Goal: Information Seeking & Learning: Learn about a topic

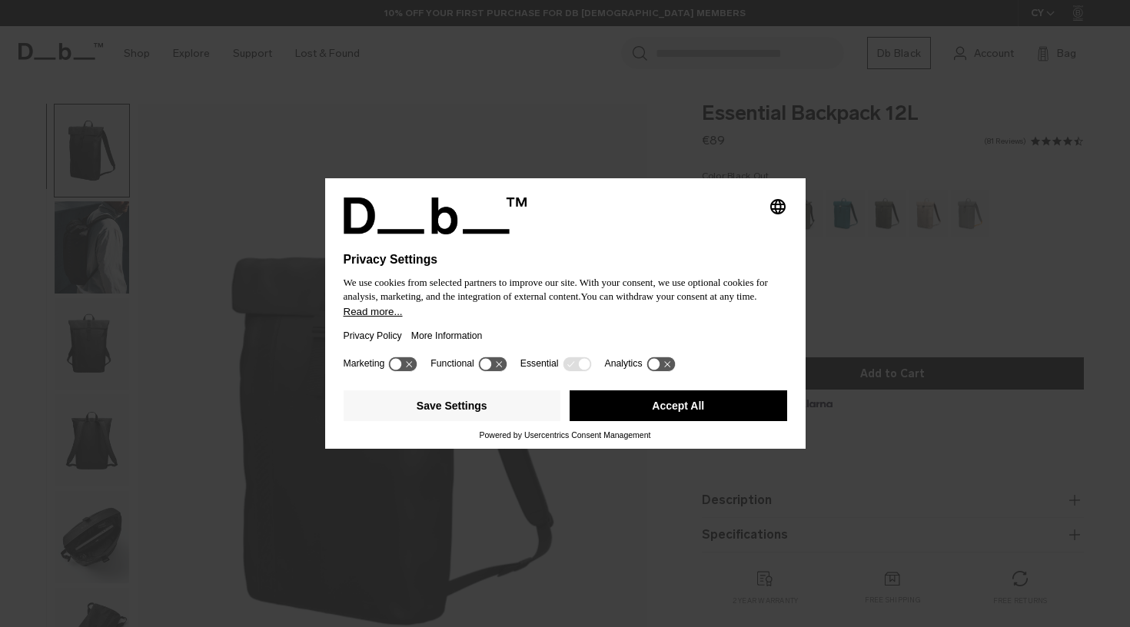
click at [655, 413] on button "Accept All" at bounding box center [679, 406] width 218 height 31
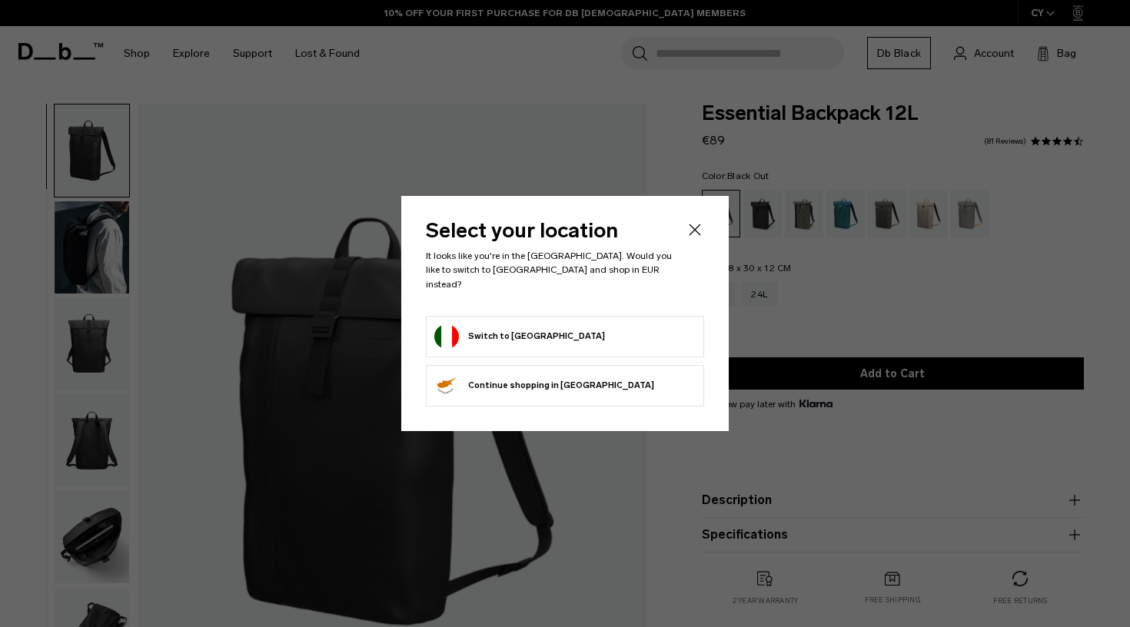
click at [526, 334] on form "Switch to Italy" at bounding box center [564, 336] width 261 height 25
click at [497, 327] on button "Switch to Italy" at bounding box center [519, 336] width 171 height 25
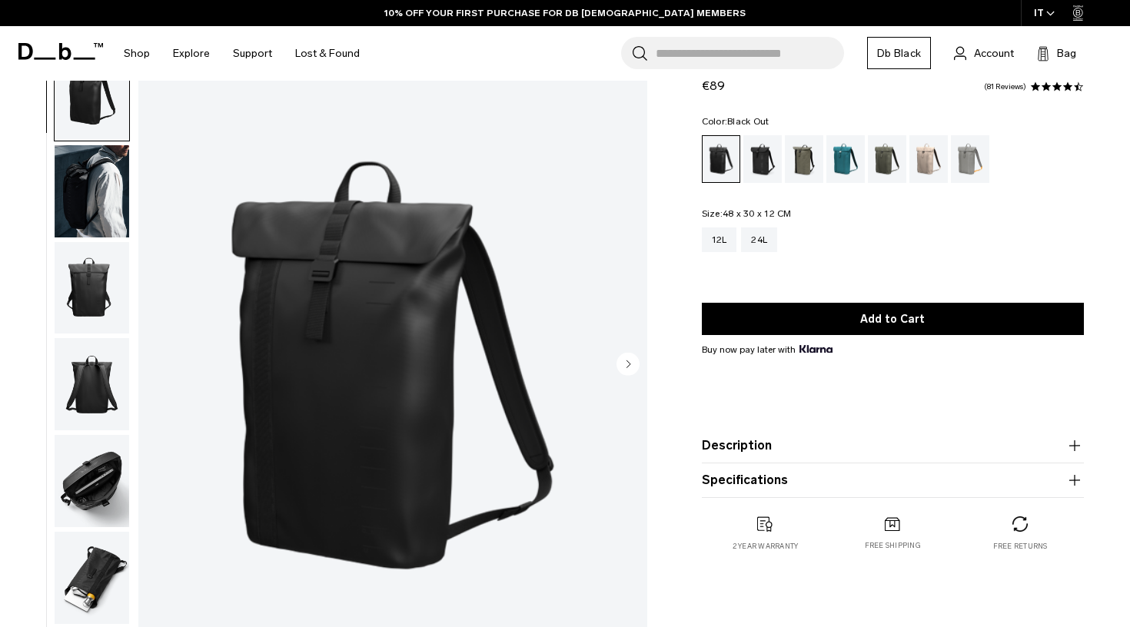
click at [93, 191] on img "button" at bounding box center [92, 191] width 75 height 92
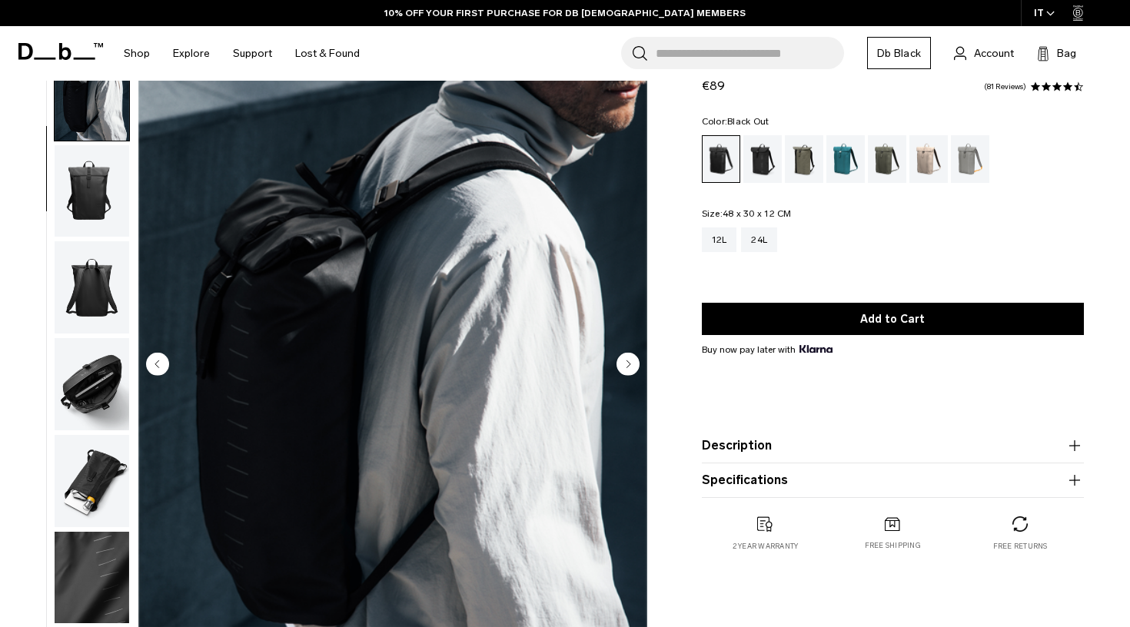
scroll to position [98, 0]
click at [87, 216] on img "button" at bounding box center [92, 191] width 75 height 92
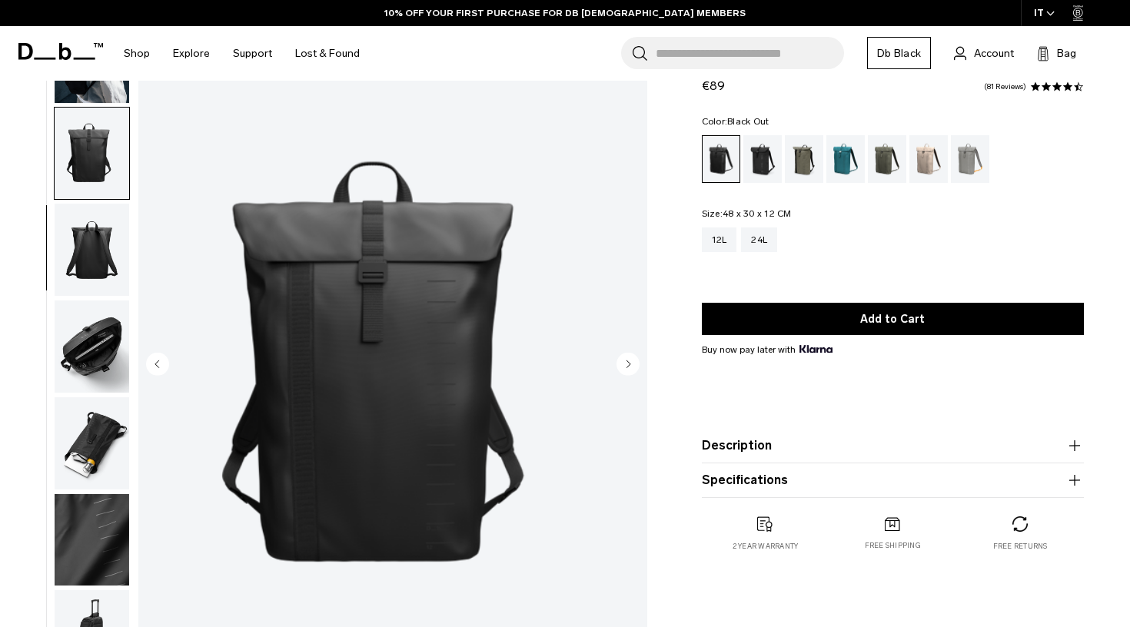
click at [87, 247] on img "button" at bounding box center [92, 250] width 75 height 92
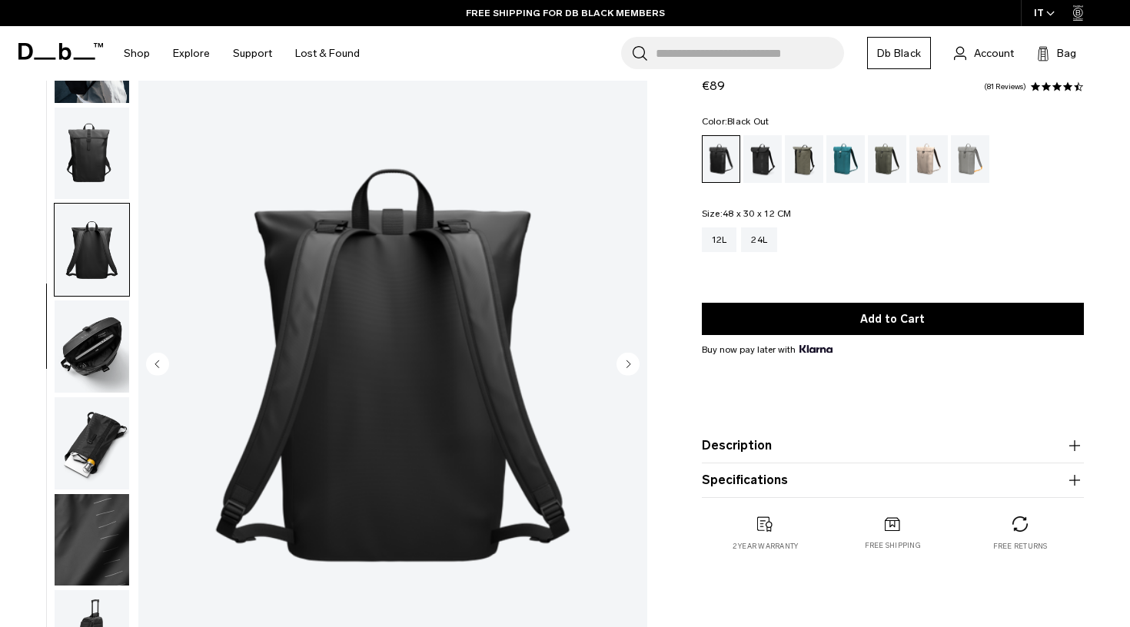
click at [91, 341] on img "button" at bounding box center [92, 347] width 75 height 92
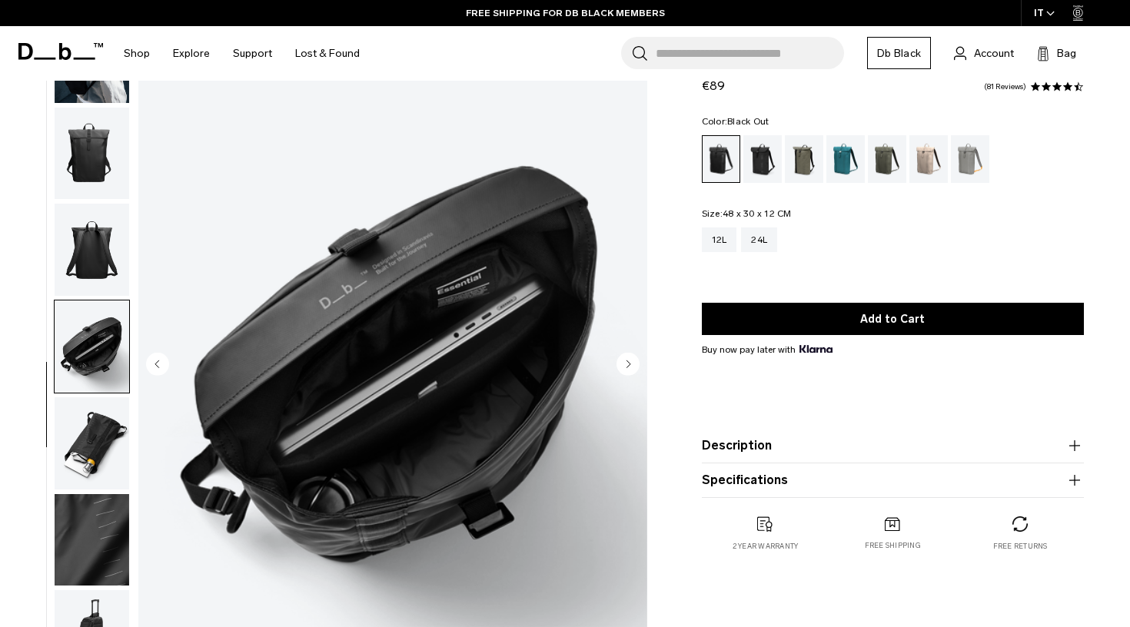
click at [92, 427] on img "button" at bounding box center [92, 443] width 75 height 92
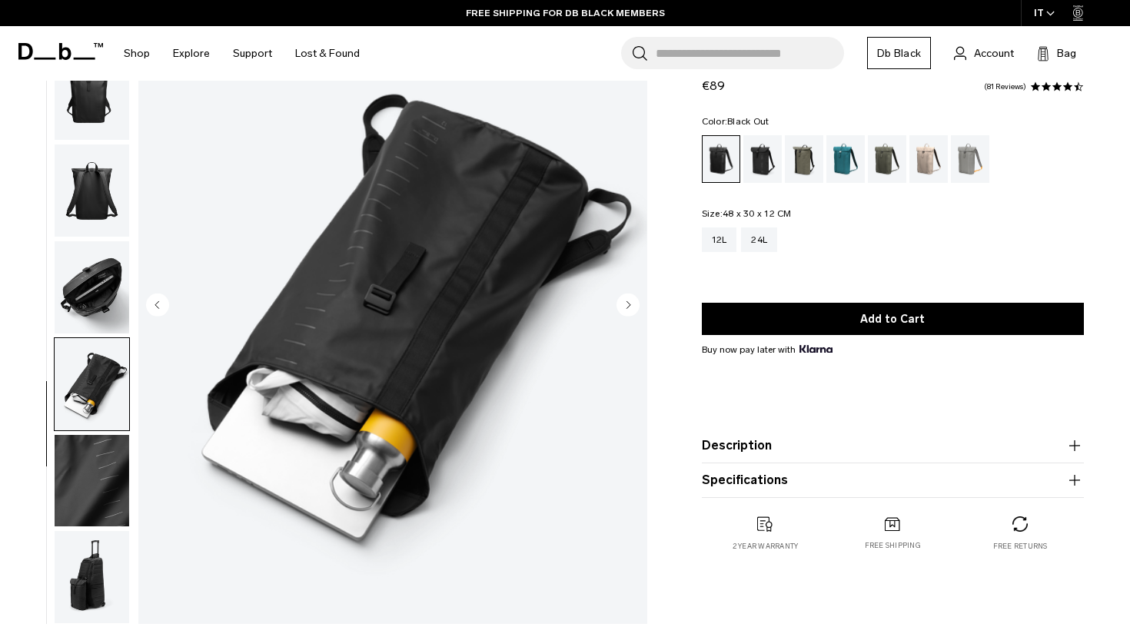
scroll to position [125, 0]
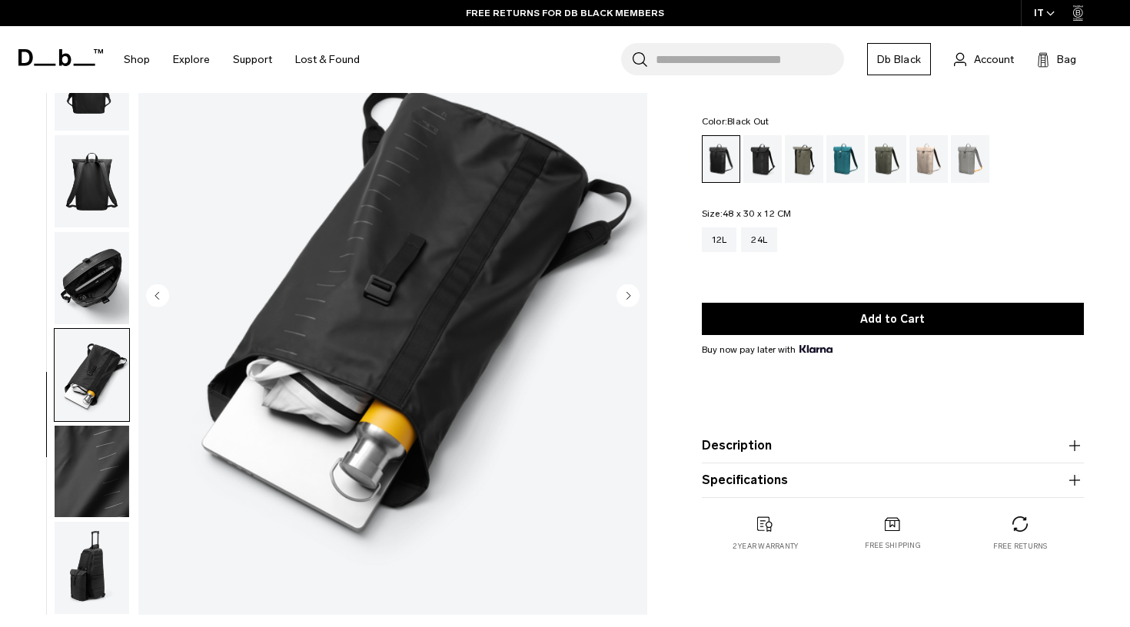
click at [95, 455] on img "button" at bounding box center [92, 472] width 75 height 92
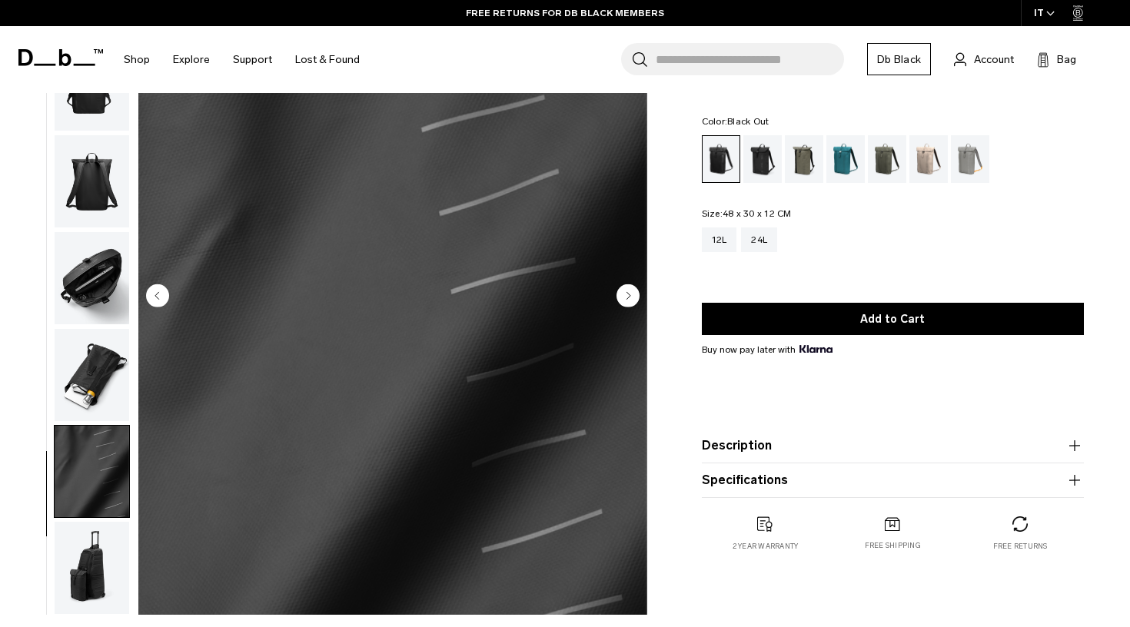
click at [85, 551] on img "button" at bounding box center [92, 568] width 75 height 92
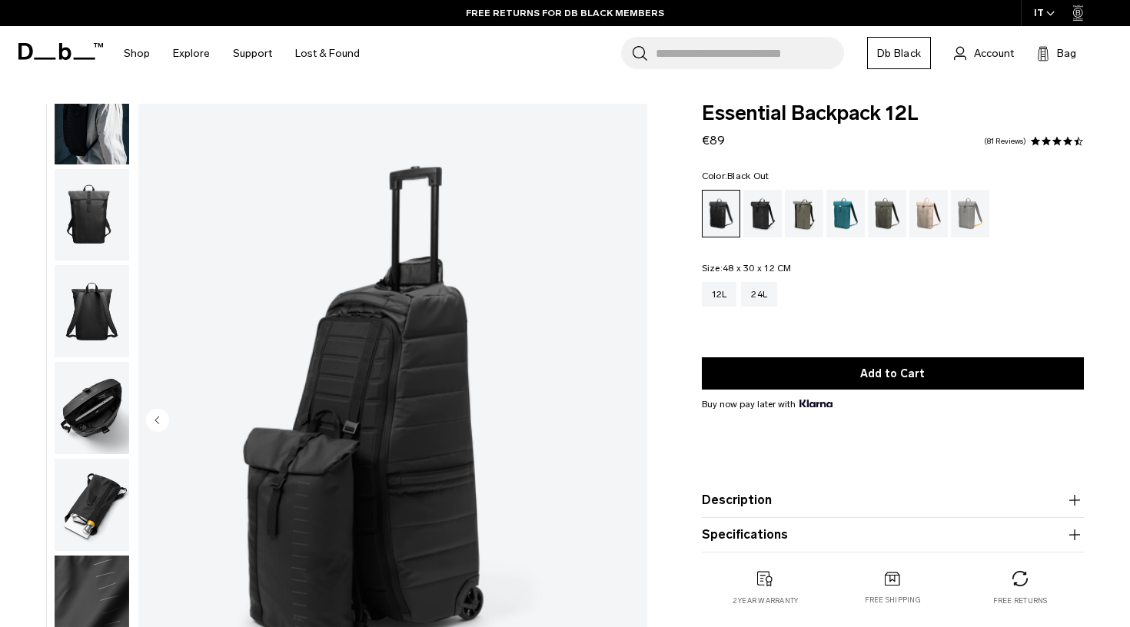
scroll to position [0, 0]
click at [99, 142] on img "button" at bounding box center [92, 118] width 75 height 92
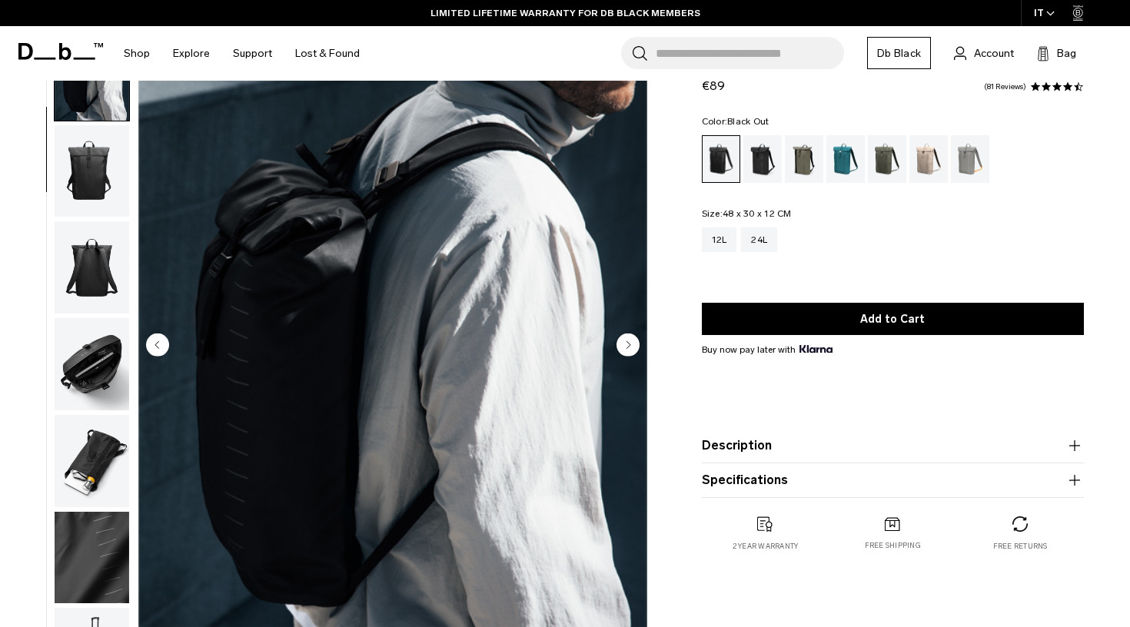
scroll to position [101, 0]
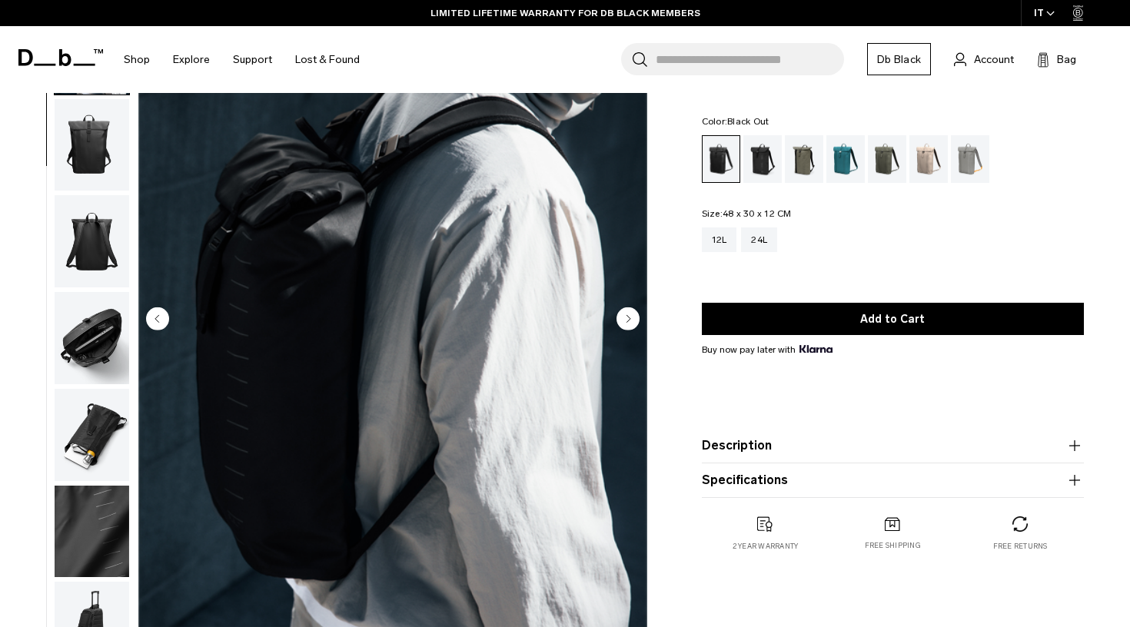
click at [618, 317] on circle "Next slide" at bounding box center [628, 318] width 23 height 23
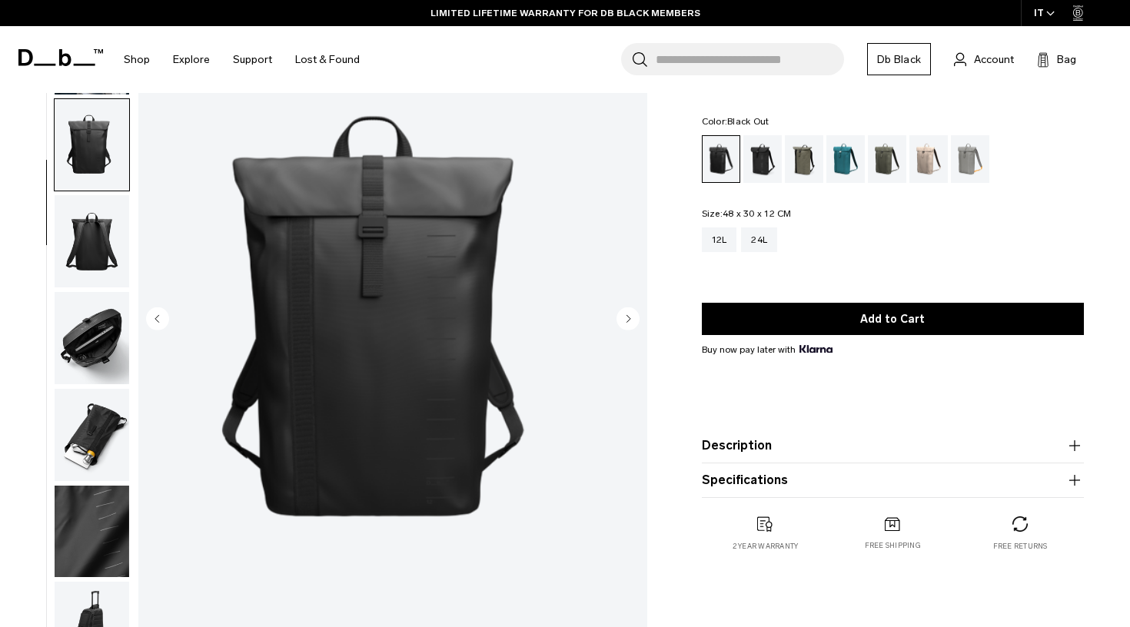
scroll to position [144, 0]
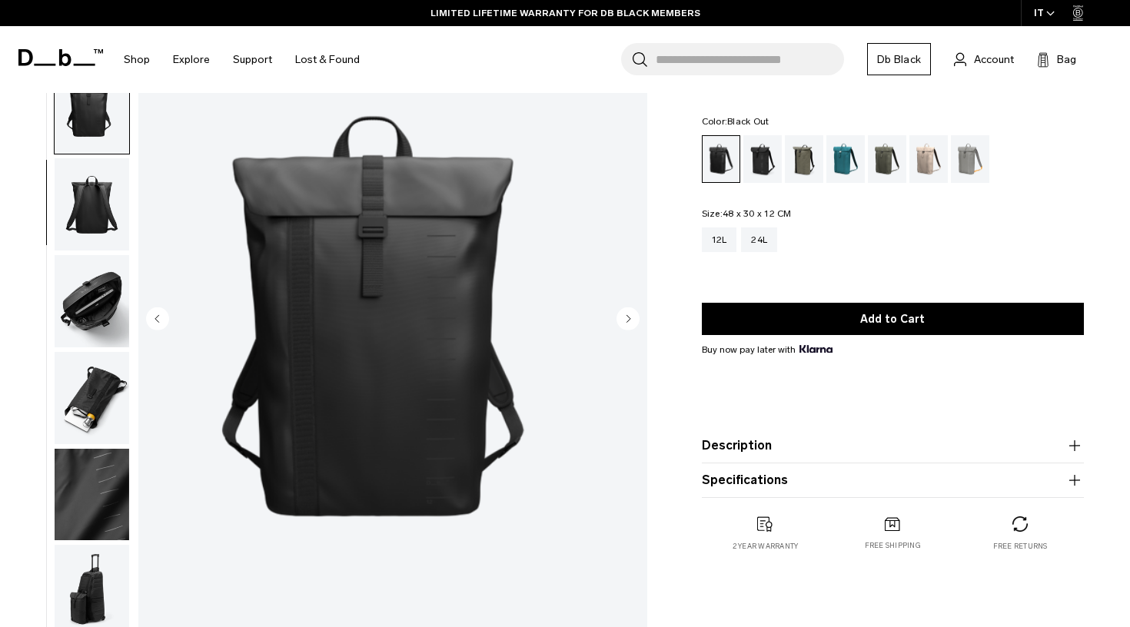
click at [164, 319] on circle "Previous slide" at bounding box center [157, 318] width 23 height 23
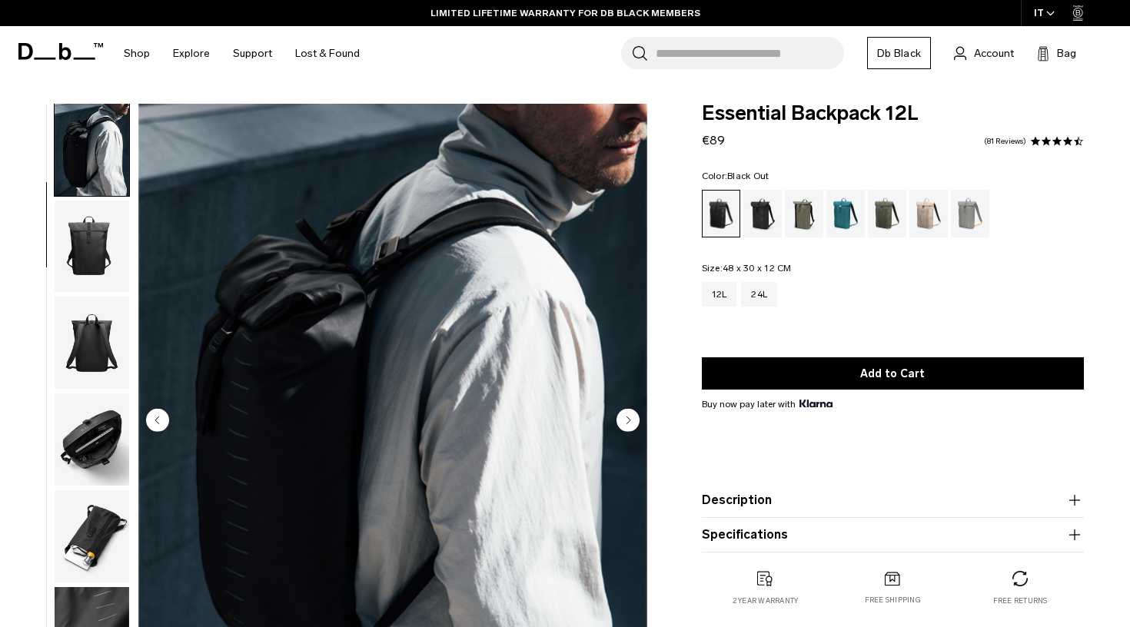
scroll to position [0, 0]
click at [755, 216] on div "Charcoal Grey" at bounding box center [762, 214] width 39 height 48
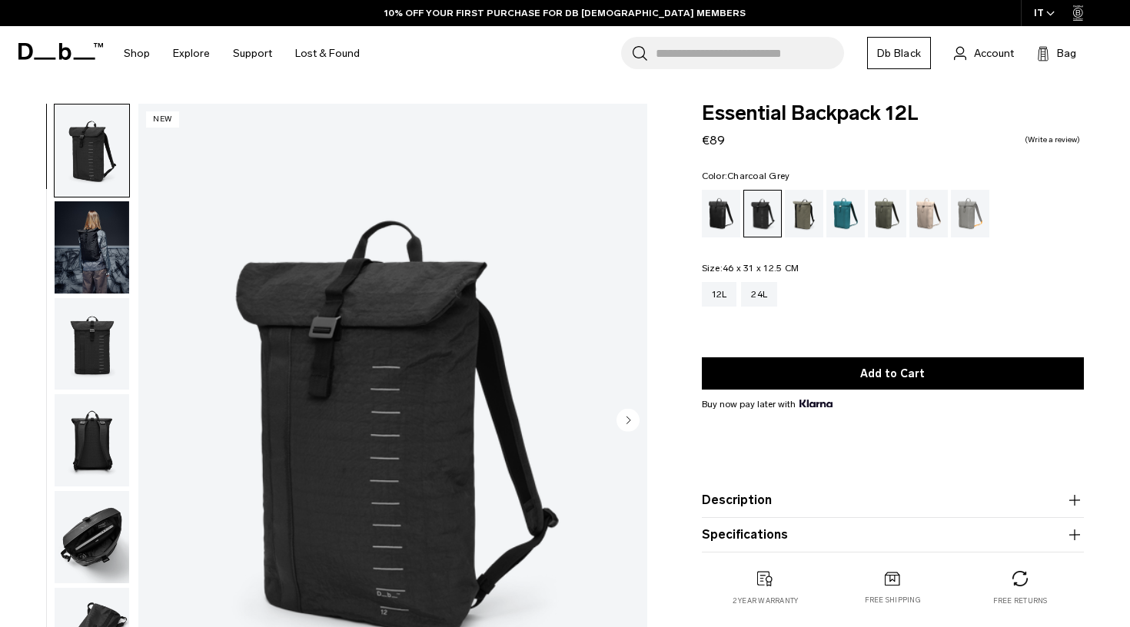
click at [92, 346] on img "button" at bounding box center [92, 344] width 75 height 92
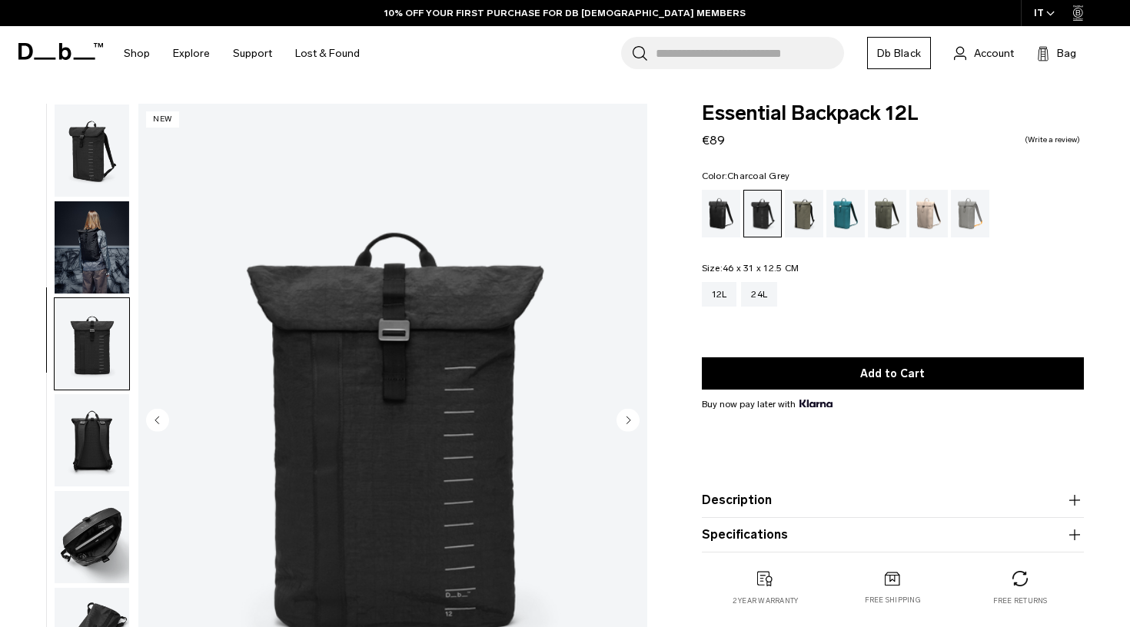
scroll to position [46, 0]
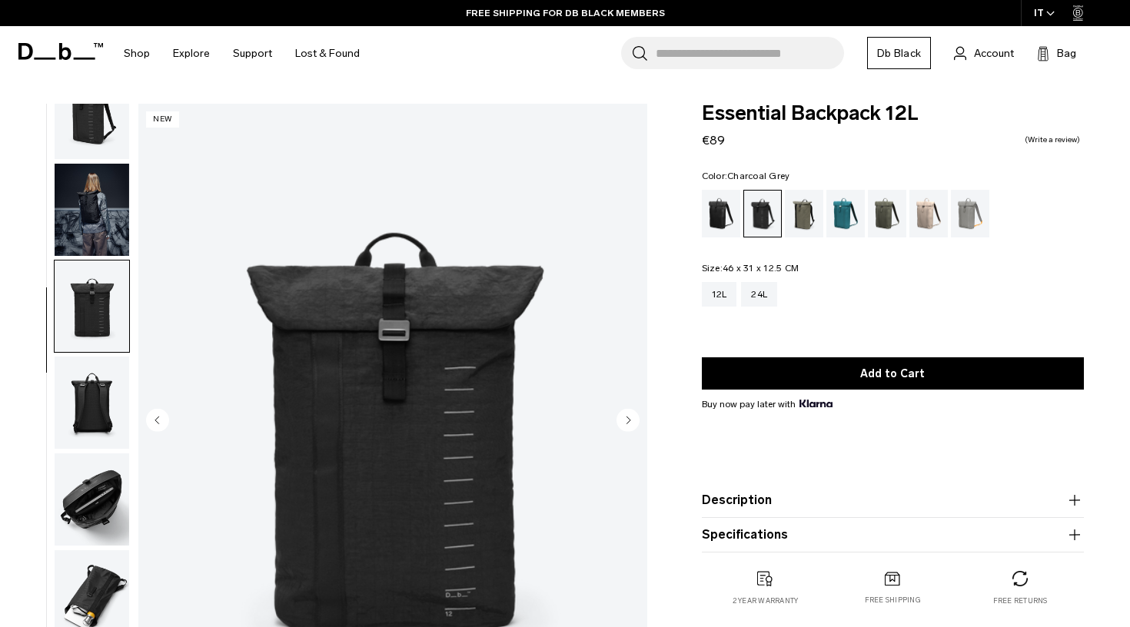
click at [95, 413] on img "button" at bounding box center [92, 403] width 75 height 92
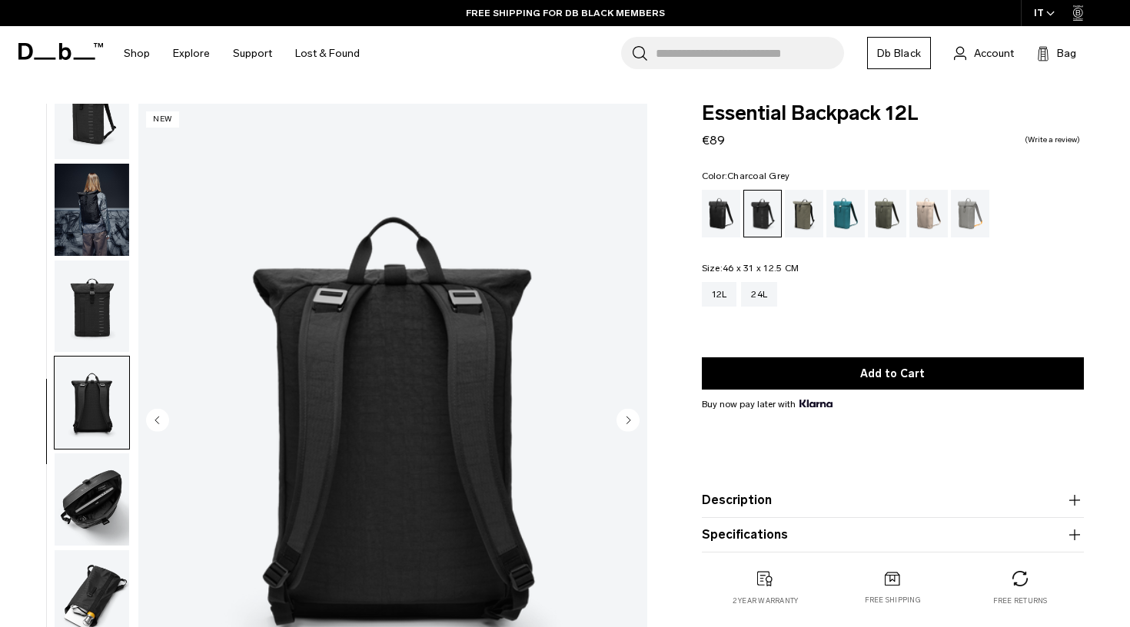
click at [93, 468] on img "button" at bounding box center [92, 500] width 75 height 92
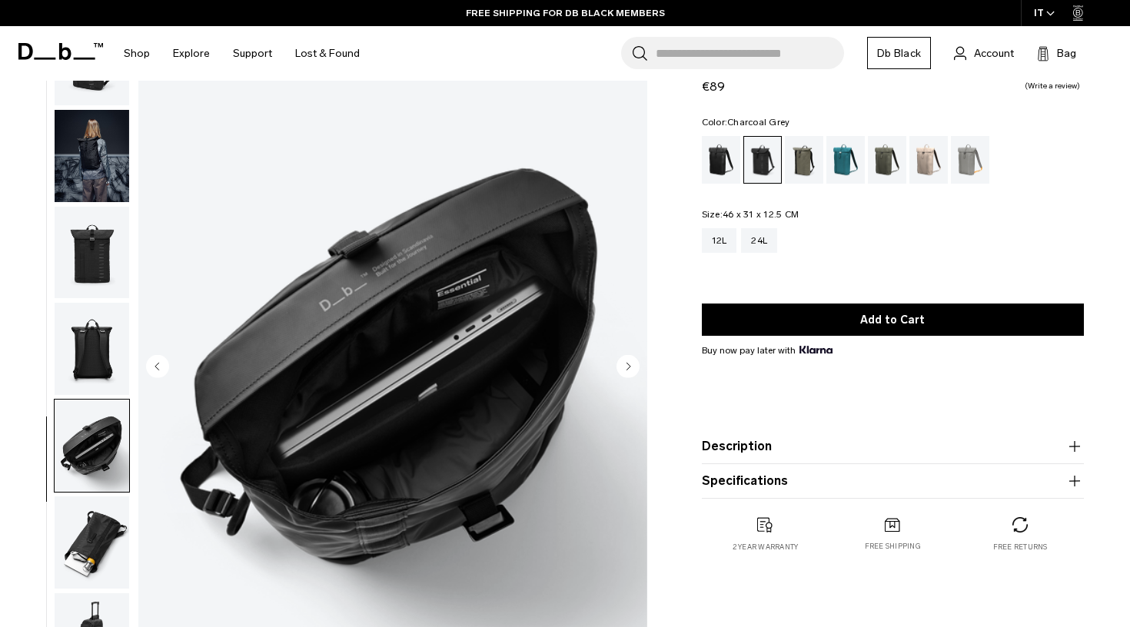
scroll to position [55, 0]
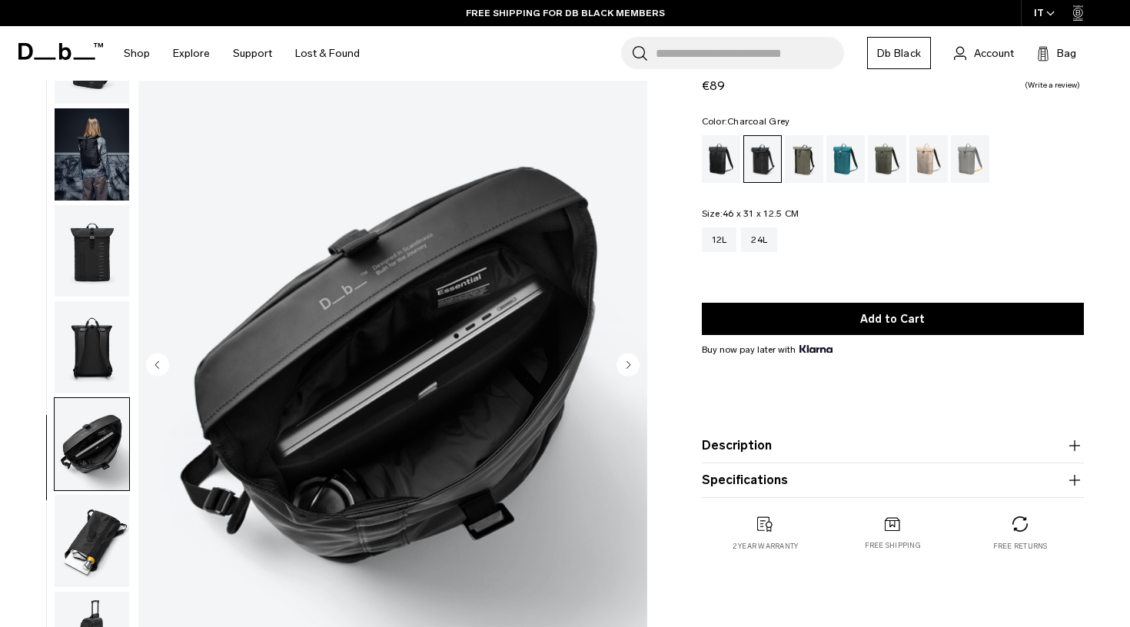
click at [95, 520] on img "button" at bounding box center [92, 541] width 75 height 92
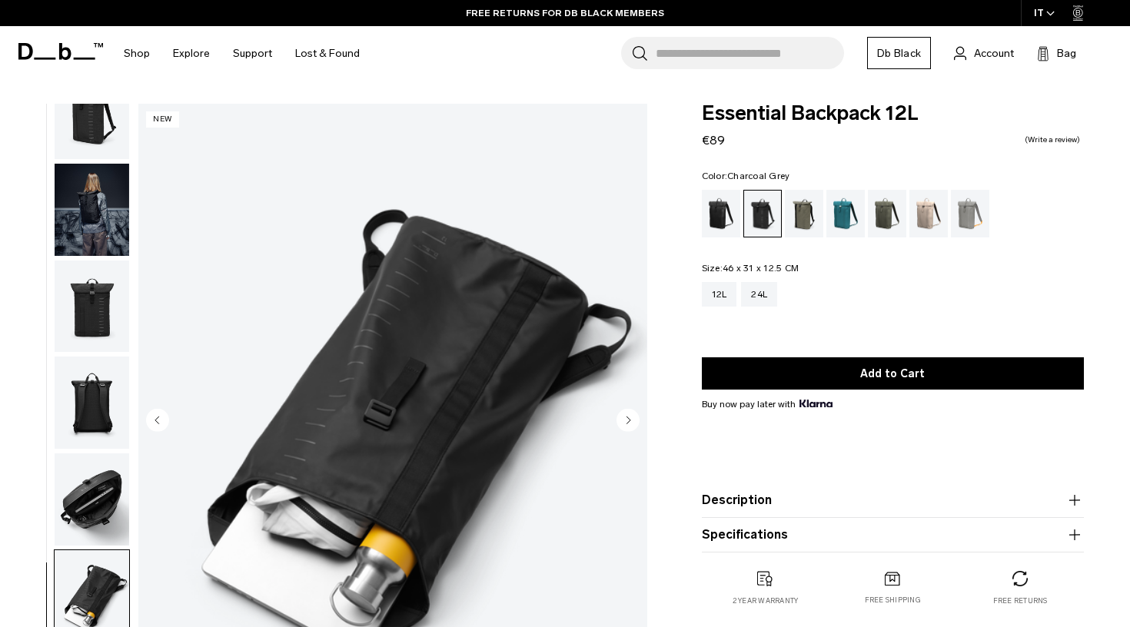
scroll to position [0, 0]
click at [98, 125] on img "button" at bounding box center [92, 113] width 75 height 92
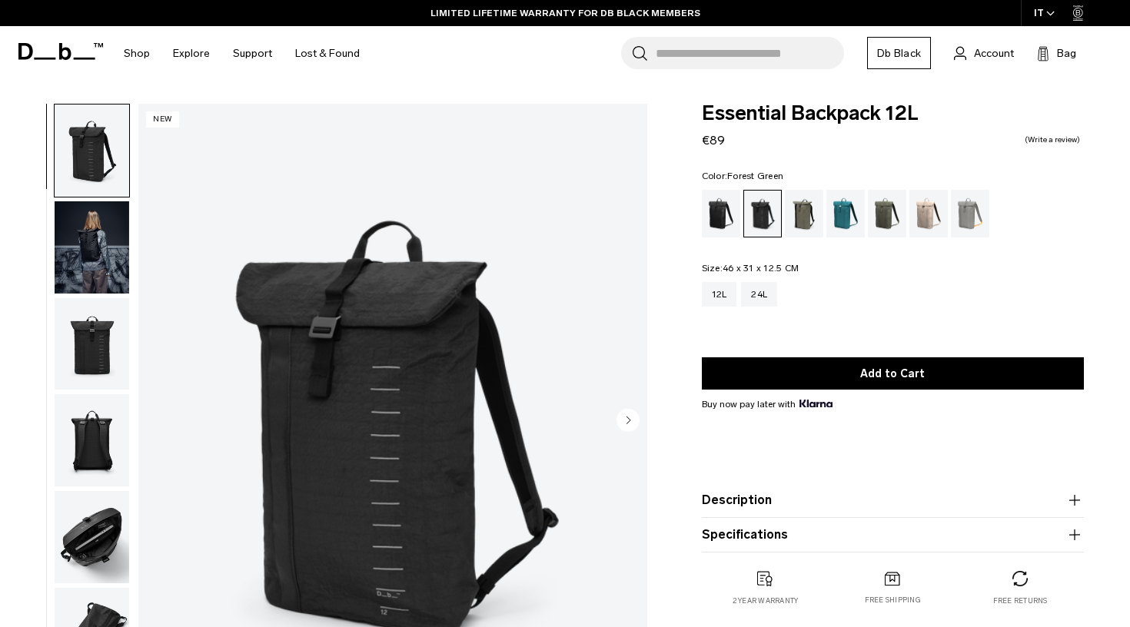
click at [809, 219] on div "Forest Green" at bounding box center [804, 214] width 39 height 48
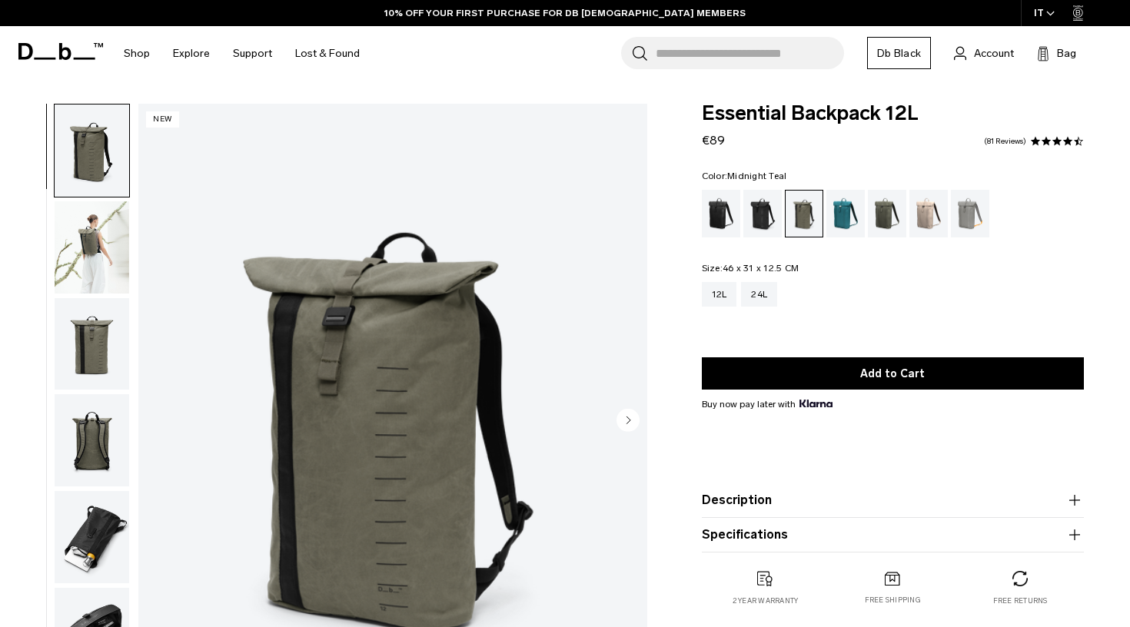
click at [846, 218] on div "Midnight Teal" at bounding box center [845, 214] width 39 height 48
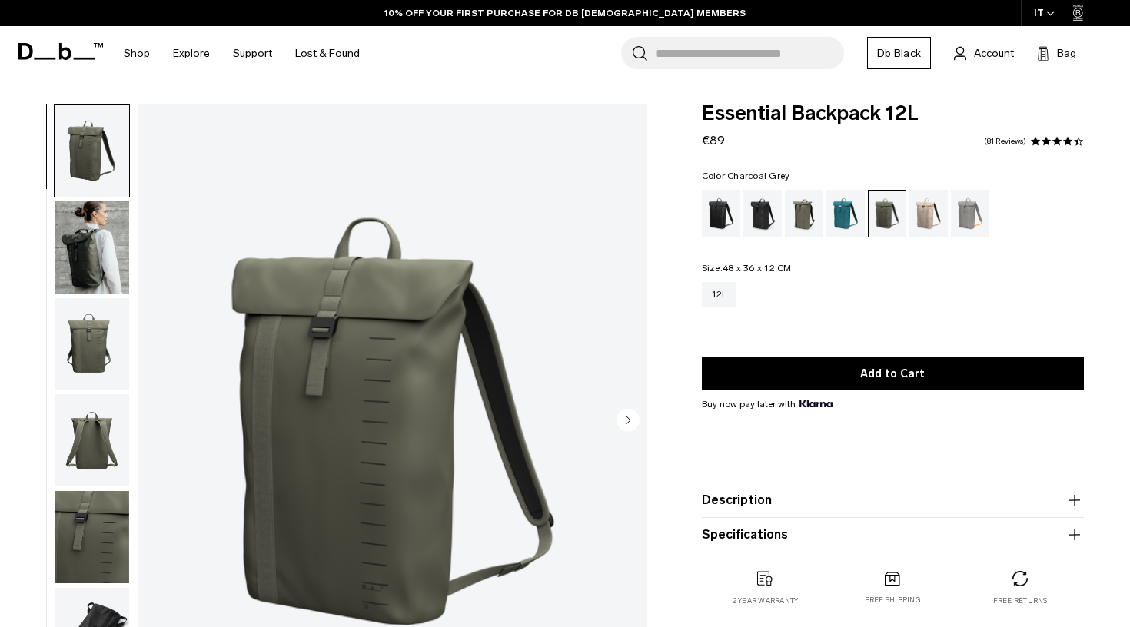
click at [759, 213] on div "Charcoal Grey" at bounding box center [762, 214] width 39 height 48
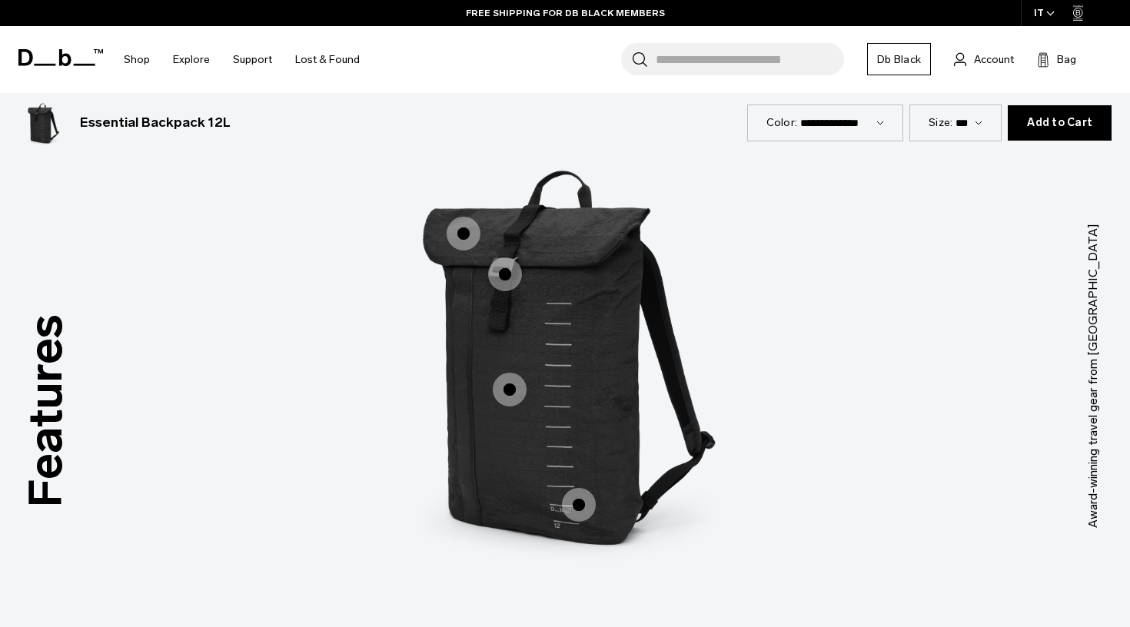
scroll to position [1872, 0]
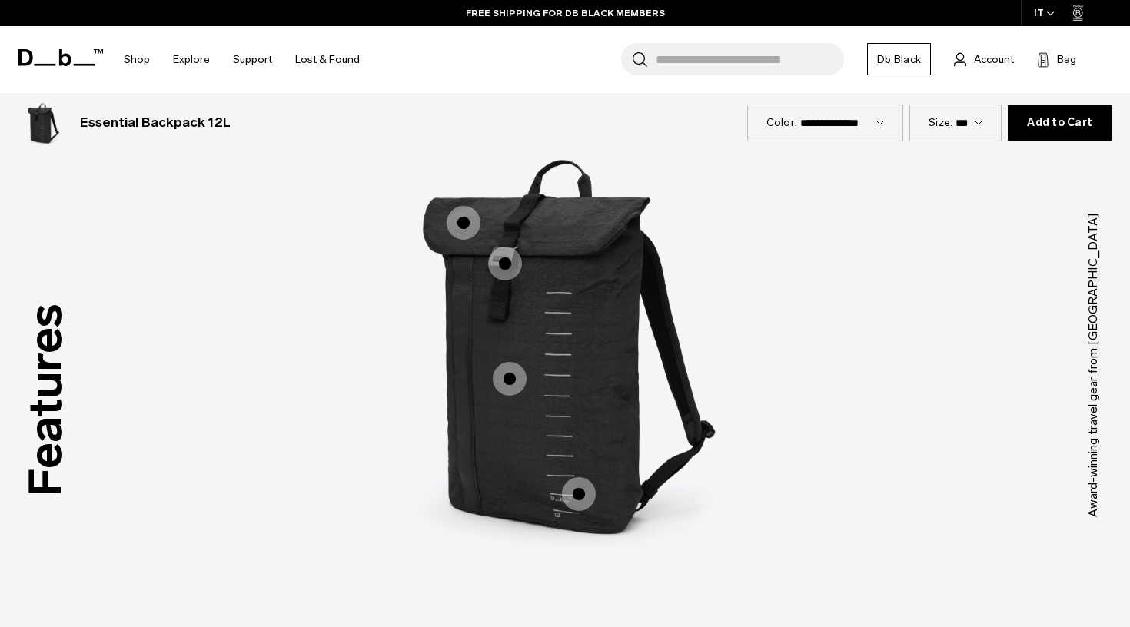
click at [459, 219] on span "1 / 3" at bounding box center [464, 223] width 34 height 34
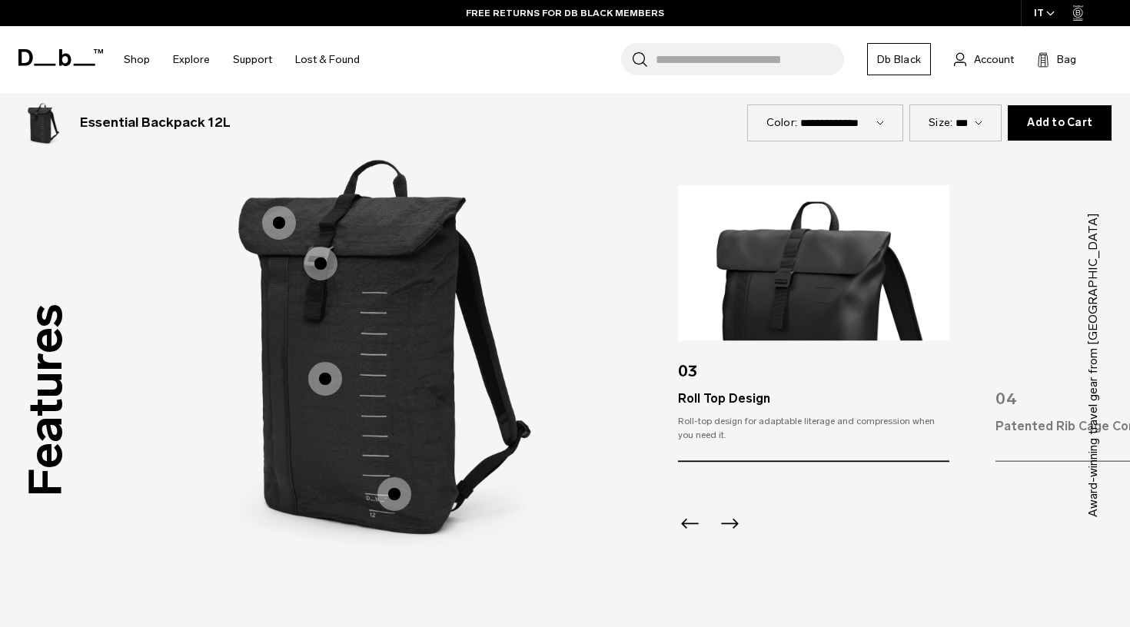
click at [730, 521] on icon "Next slide" at bounding box center [729, 523] width 25 height 25
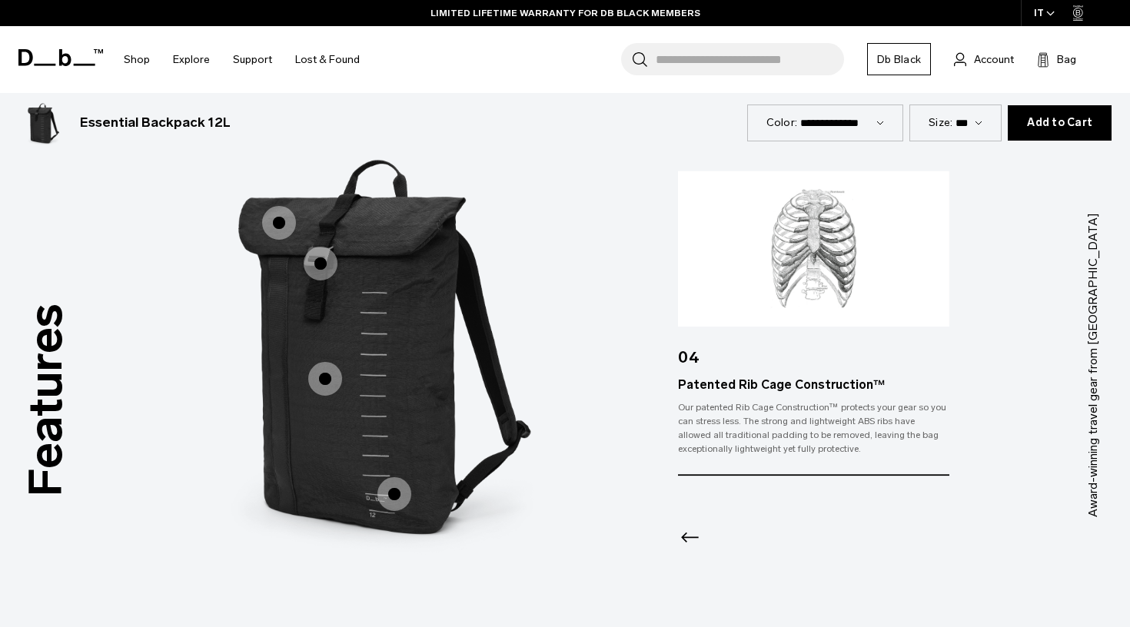
click at [730, 521] on div at bounding box center [813, 517] width 271 height 83
click at [317, 264] on span "1 / 3" at bounding box center [321, 264] width 34 height 34
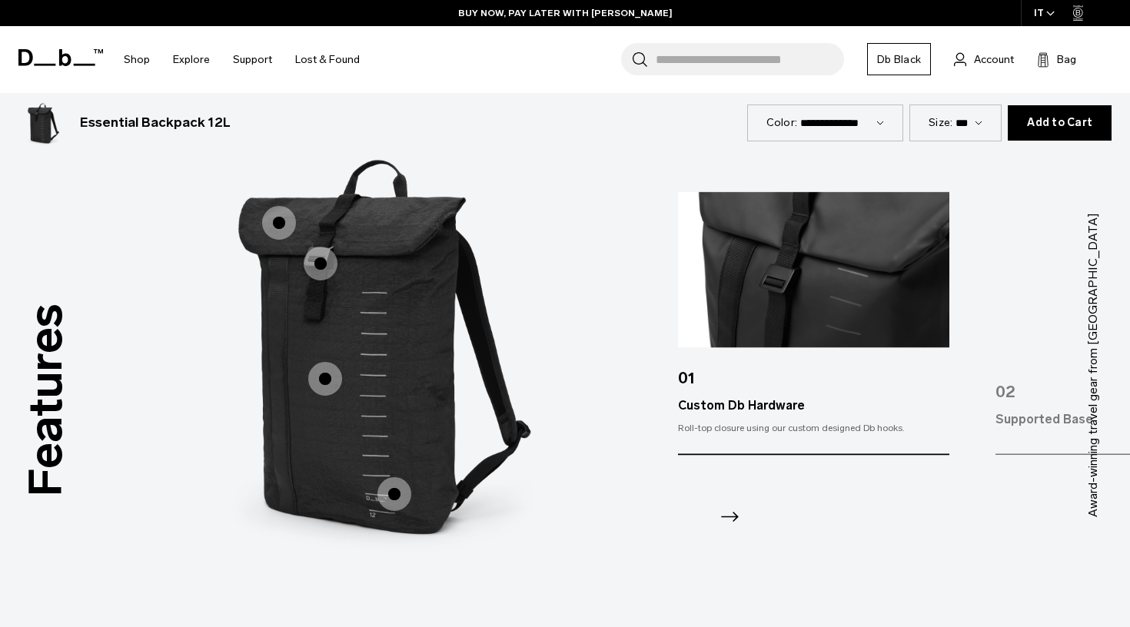
click at [725, 510] on icon "Next slide" at bounding box center [729, 516] width 25 height 25
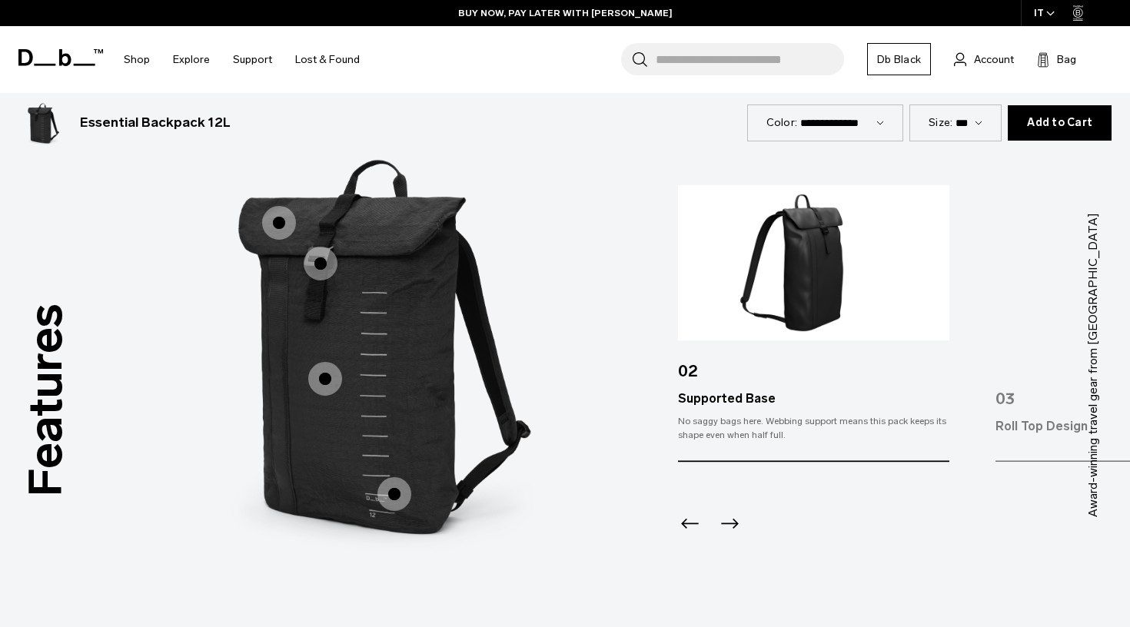
click at [725, 511] on icon "Next slide" at bounding box center [729, 523] width 25 height 25
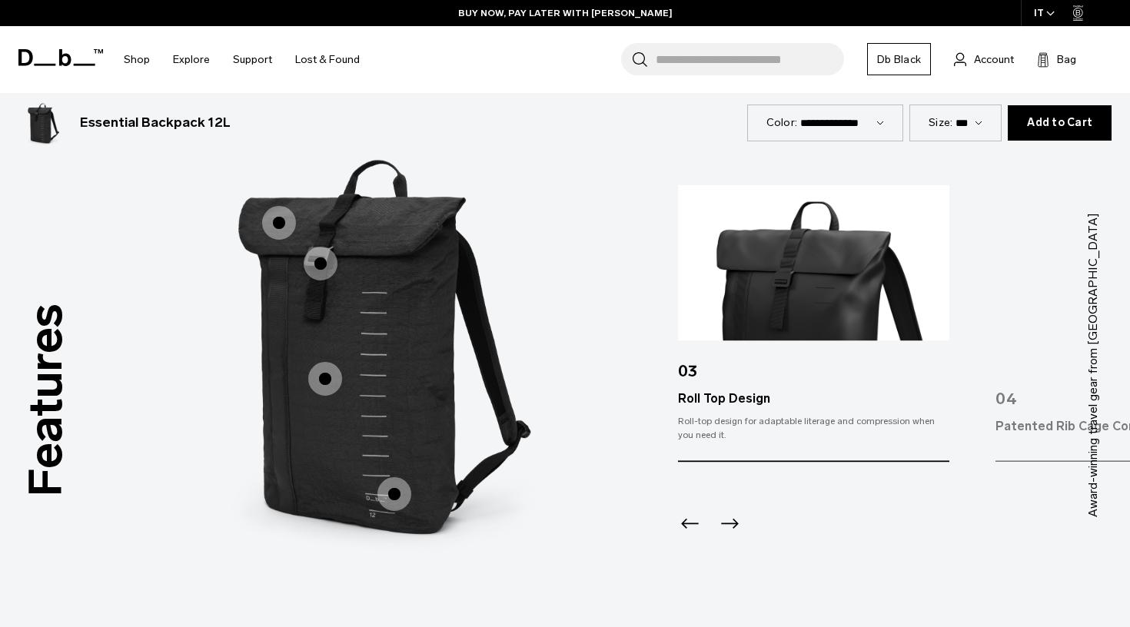
click at [733, 525] on icon "Next slide" at bounding box center [729, 523] width 25 height 25
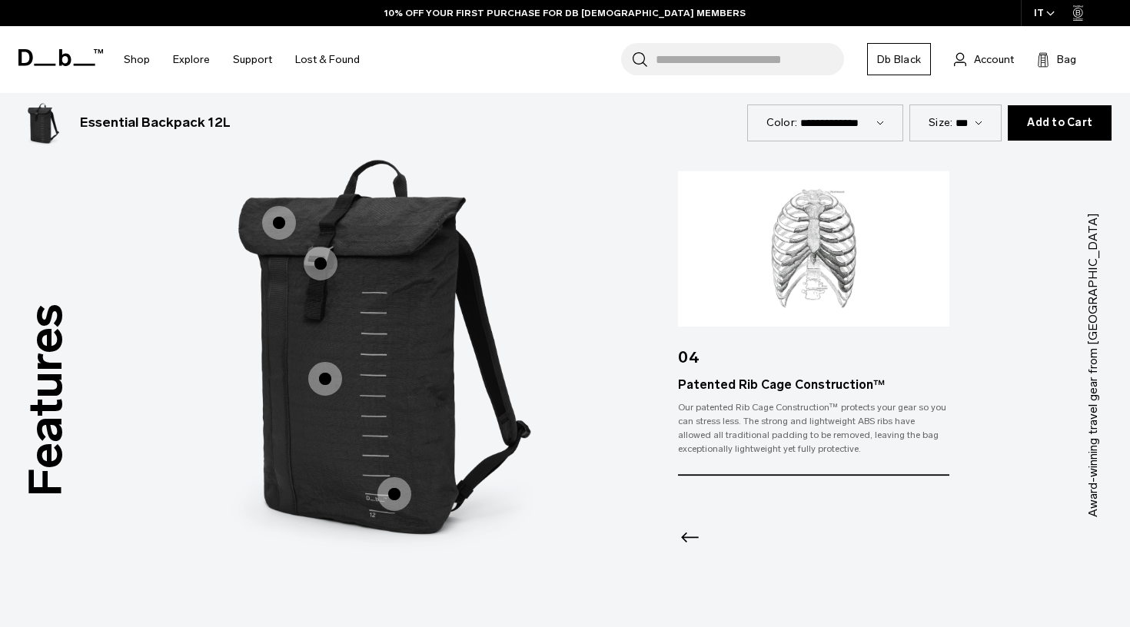
click at [324, 383] on span "1 / 3" at bounding box center [325, 379] width 34 height 34
click at [322, 374] on span "1 / 3" at bounding box center [325, 379] width 34 height 34
click at [398, 489] on span "1 / 3" at bounding box center [394, 494] width 34 height 34
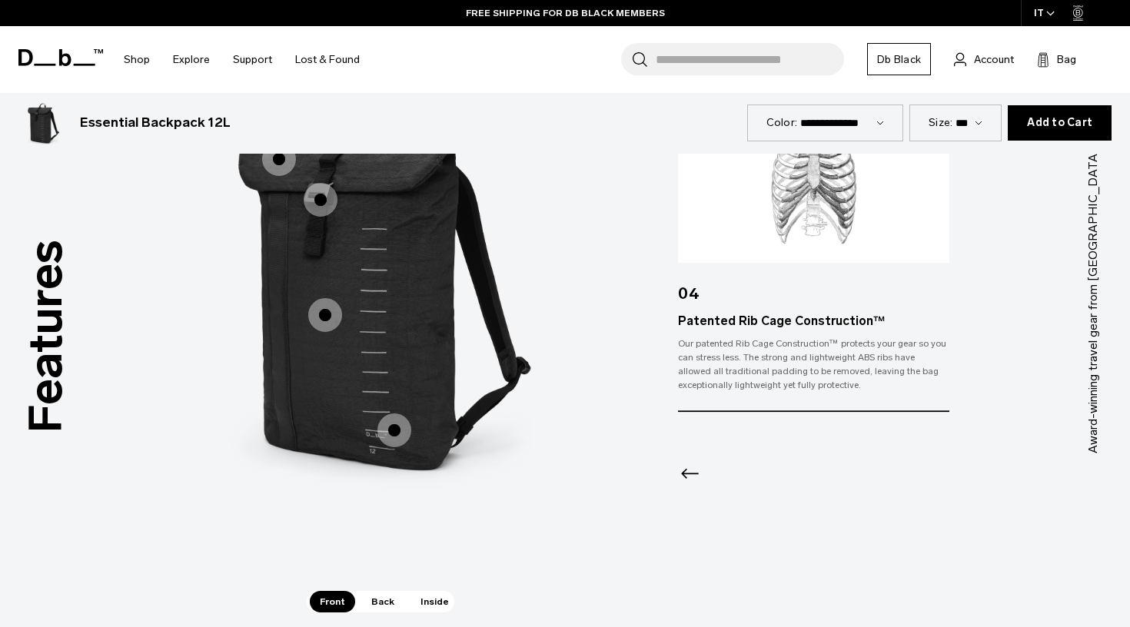
scroll to position [1973, 0]
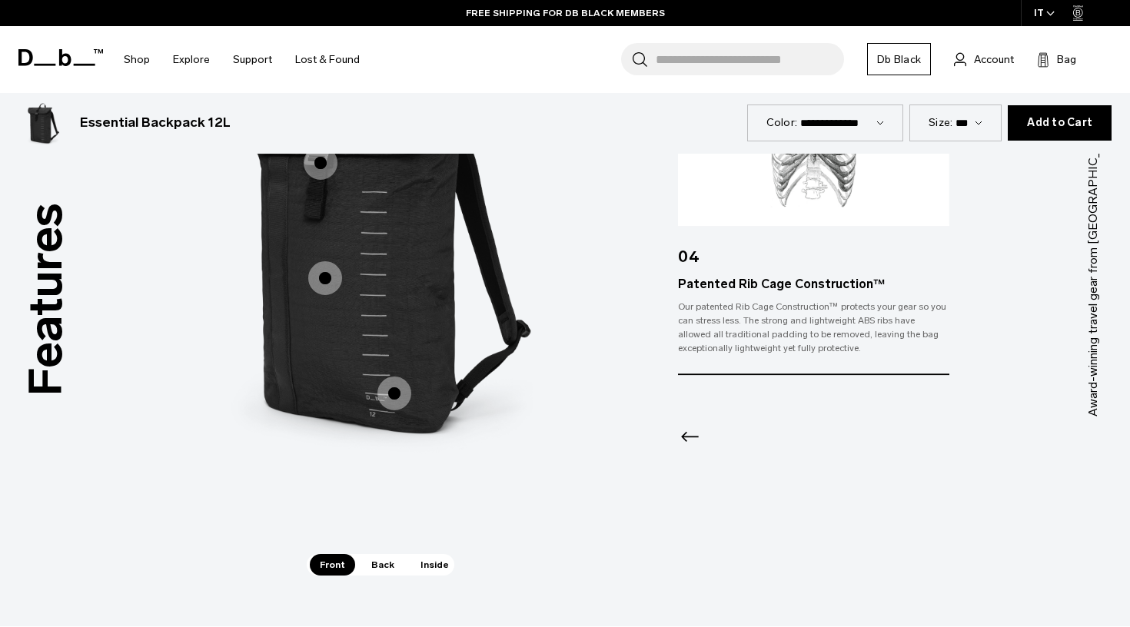
click at [381, 565] on span "Back" at bounding box center [382, 565] width 43 height 22
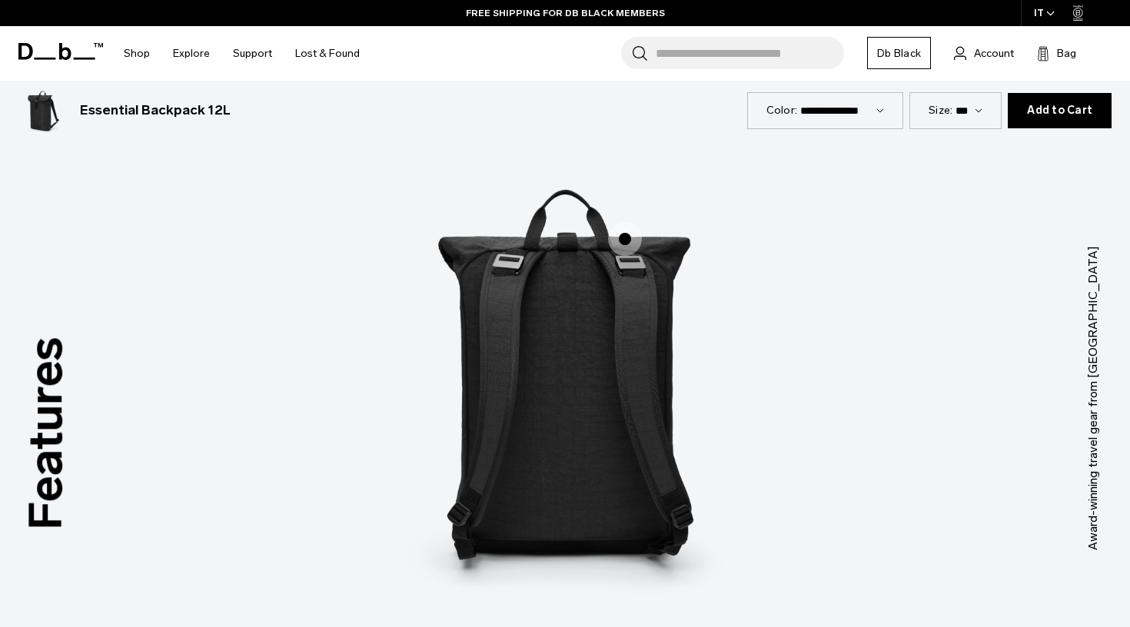
scroll to position [1840, 0]
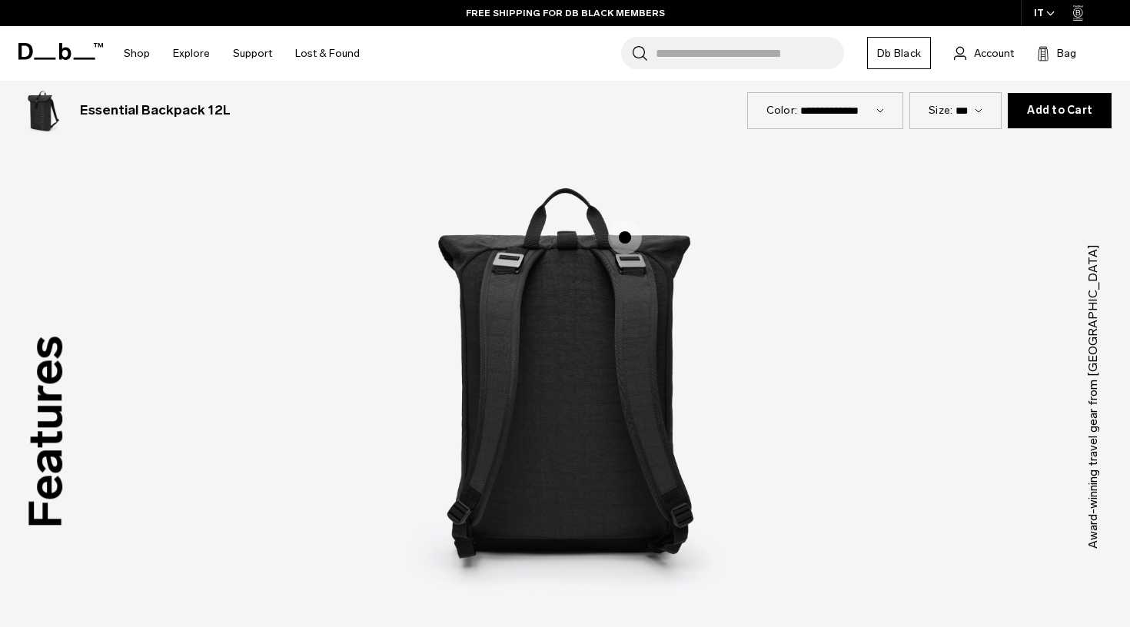
click at [624, 235] on span "2 / 3" at bounding box center [625, 238] width 34 height 34
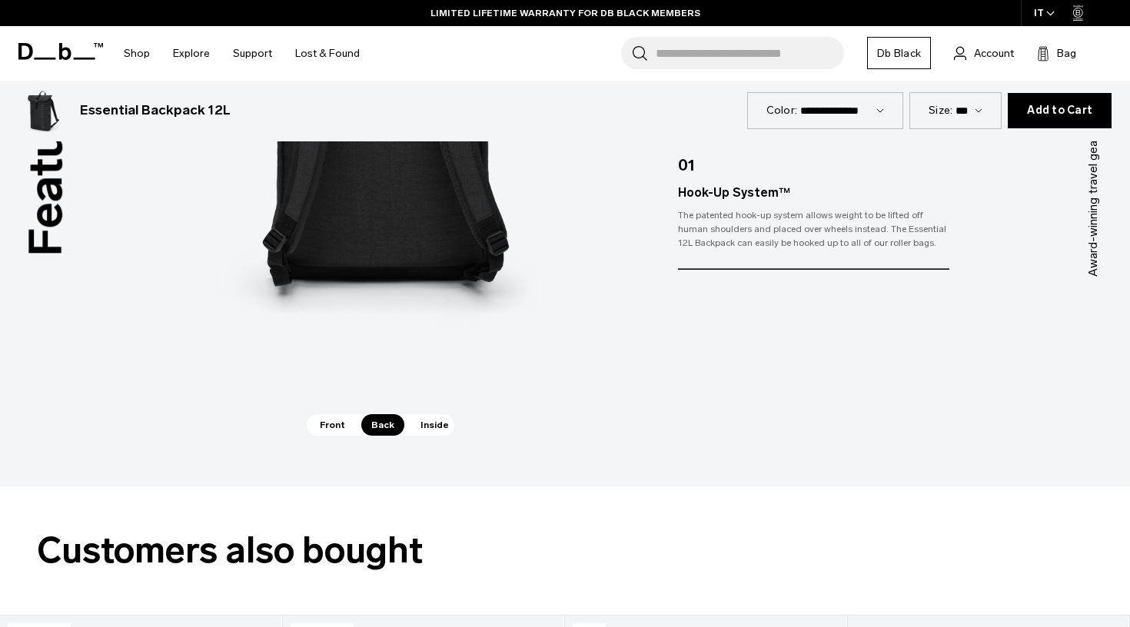
scroll to position [2064, 0]
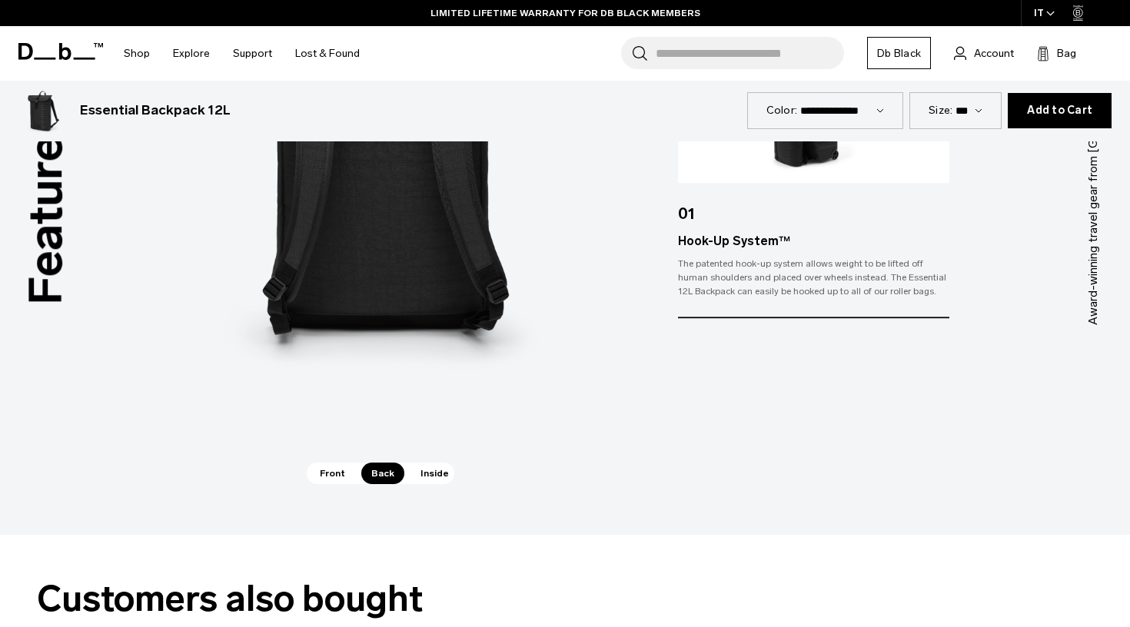
click at [431, 467] on span "Inside" at bounding box center [435, 474] width 48 height 22
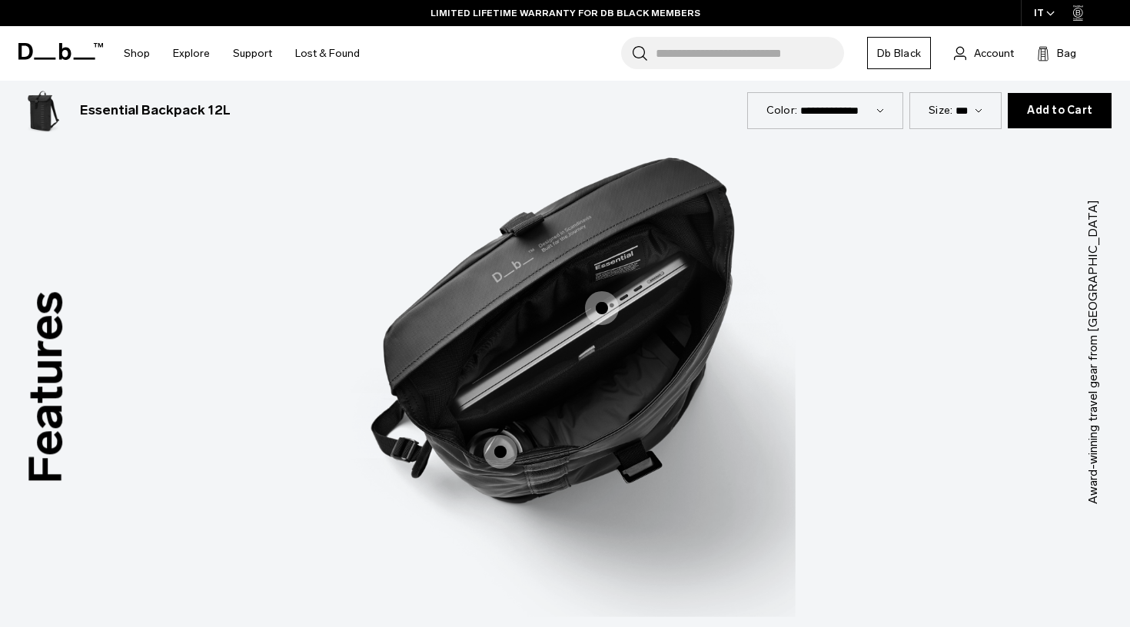
scroll to position [1884, 0]
click at [502, 450] on span "3 / 3" at bounding box center [501, 453] width 34 height 34
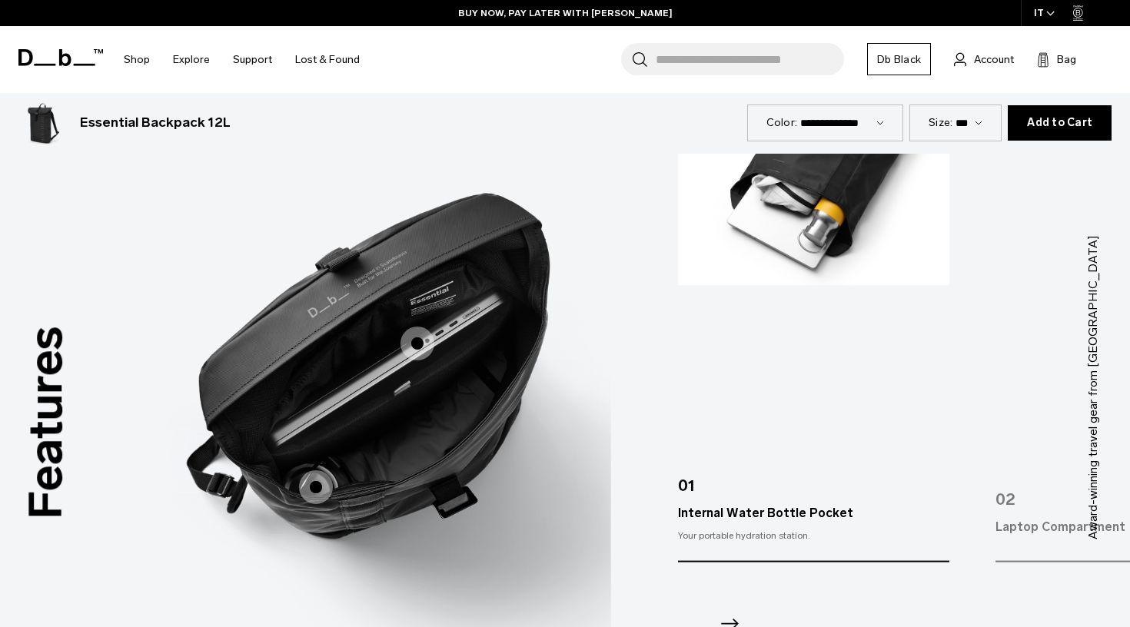
scroll to position [1853, 0]
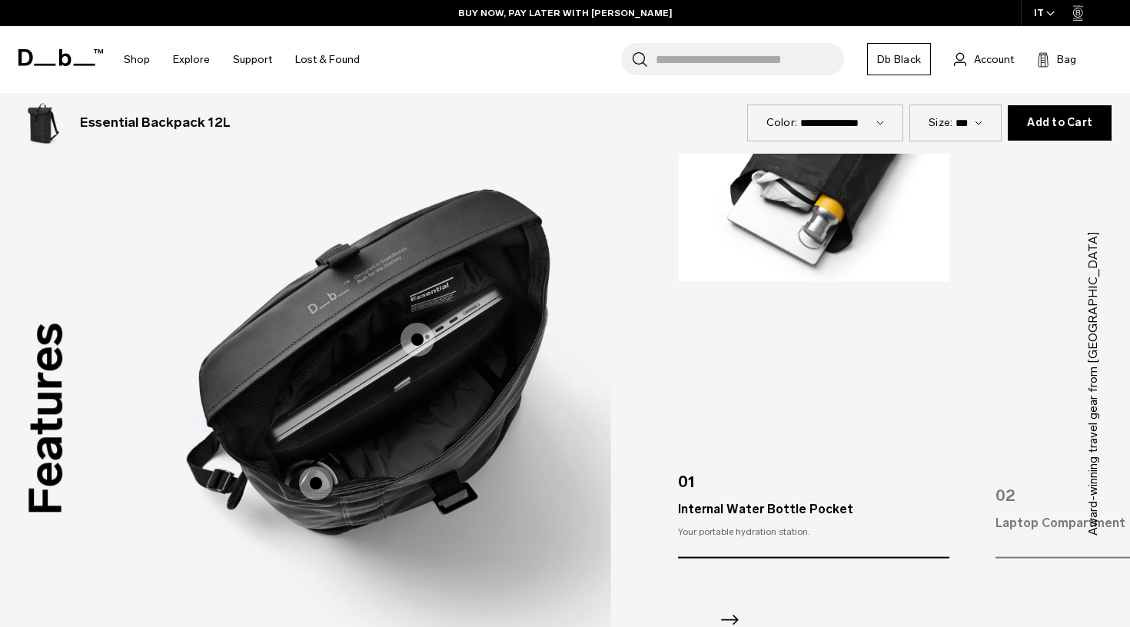
click at [730, 612] on icon "Next slide" at bounding box center [729, 619] width 25 height 25
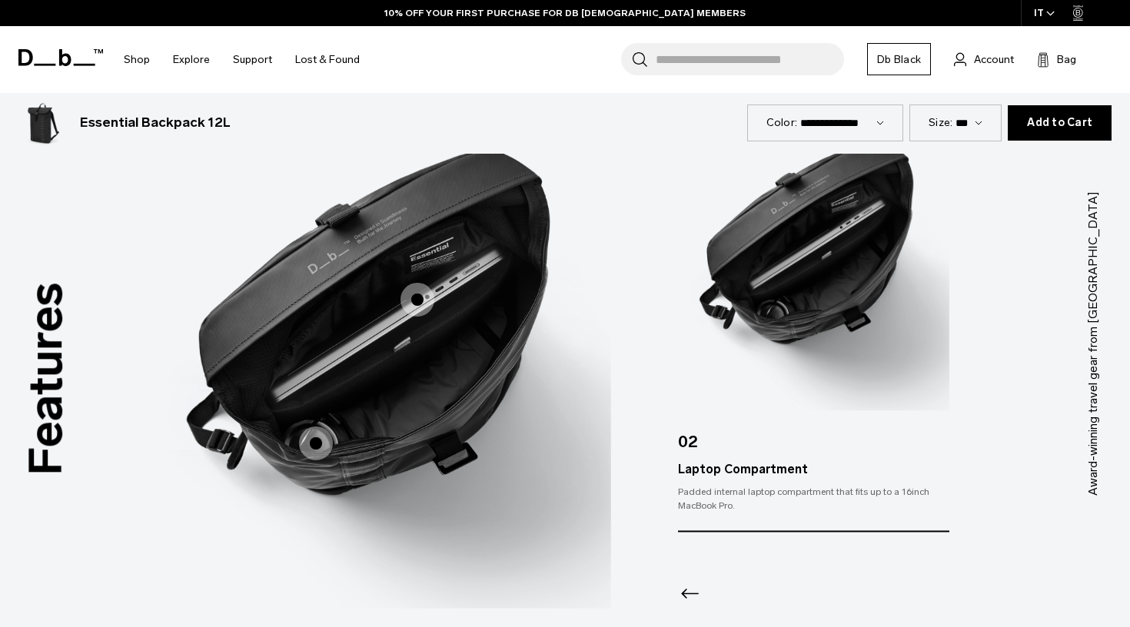
scroll to position [1895, 0]
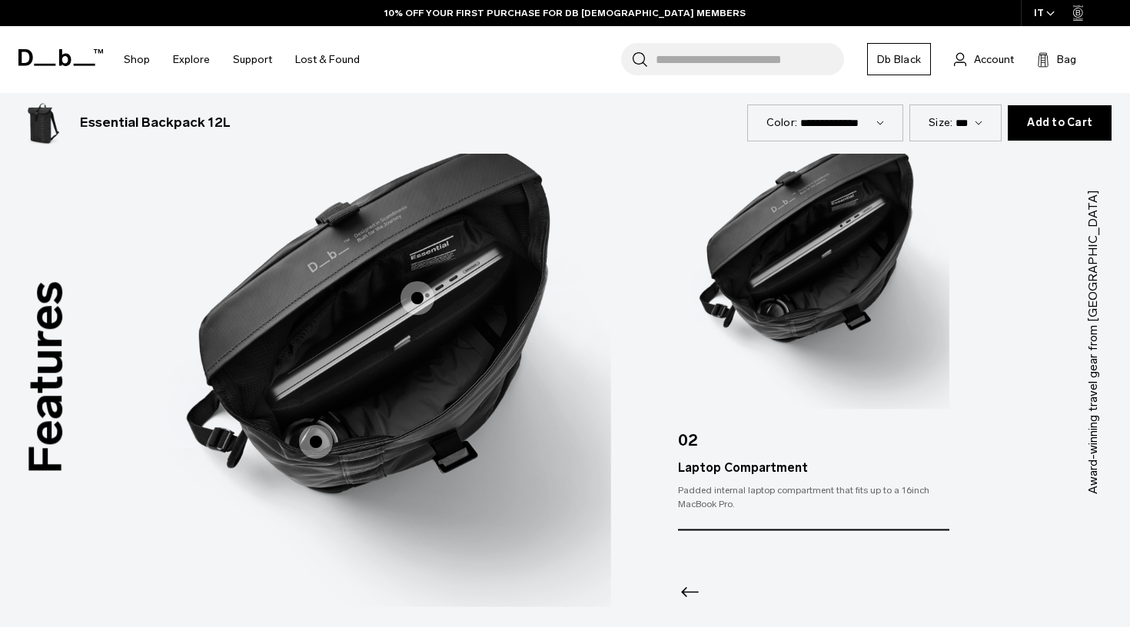
click at [417, 294] on span "3 / 3" at bounding box center [418, 298] width 34 height 34
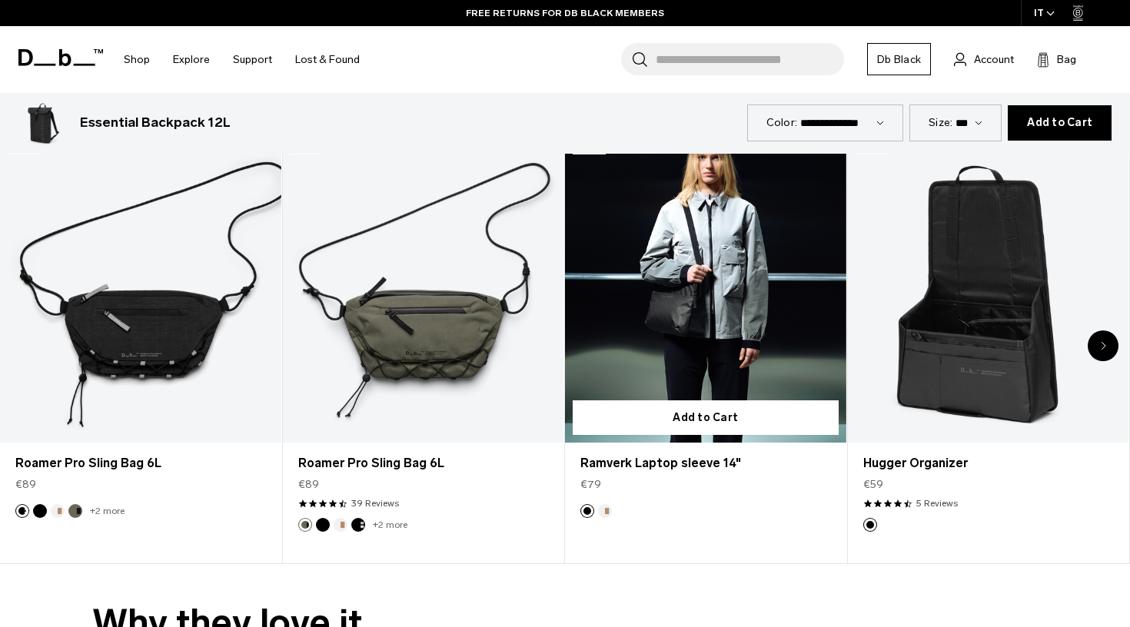
scroll to position [3163, 0]
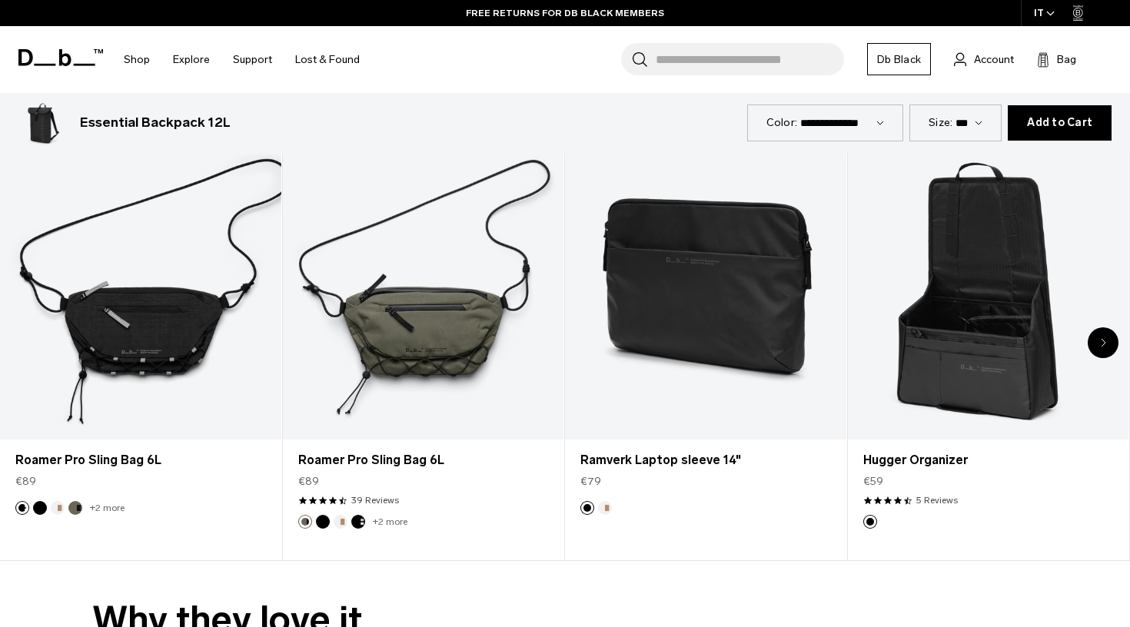
click at [1106, 344] on div "Next slide" at bounding box center [1103, 342] width 31 height 31
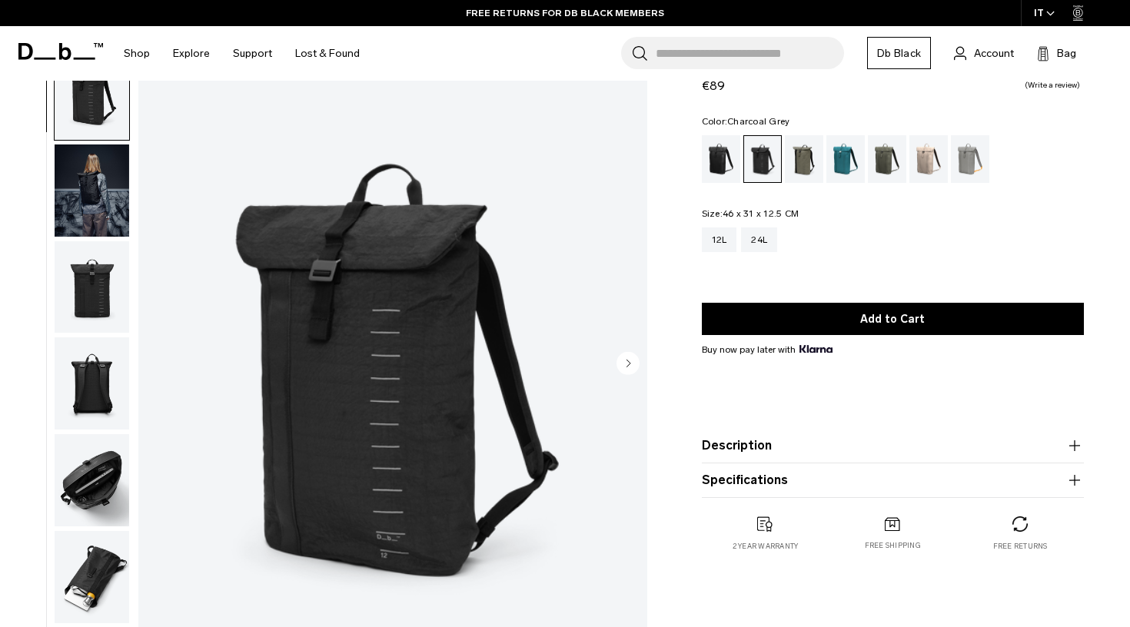
scroll to position [62, 0]
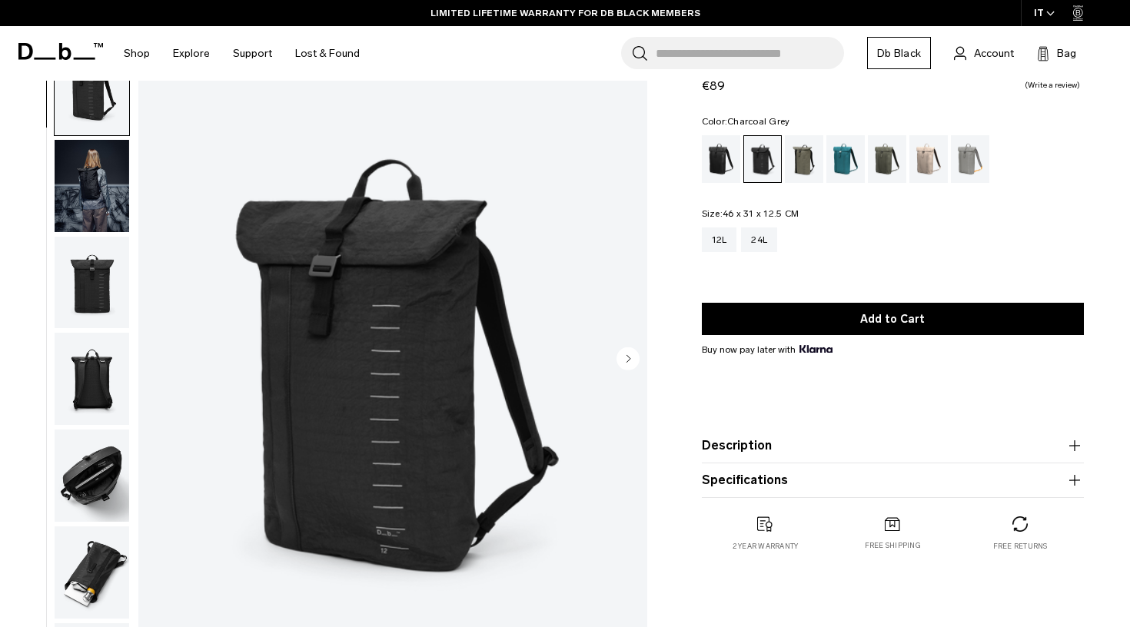
click at [1071, 450] on icon "button" at bounding box center [1074, 446] width 18 height 18
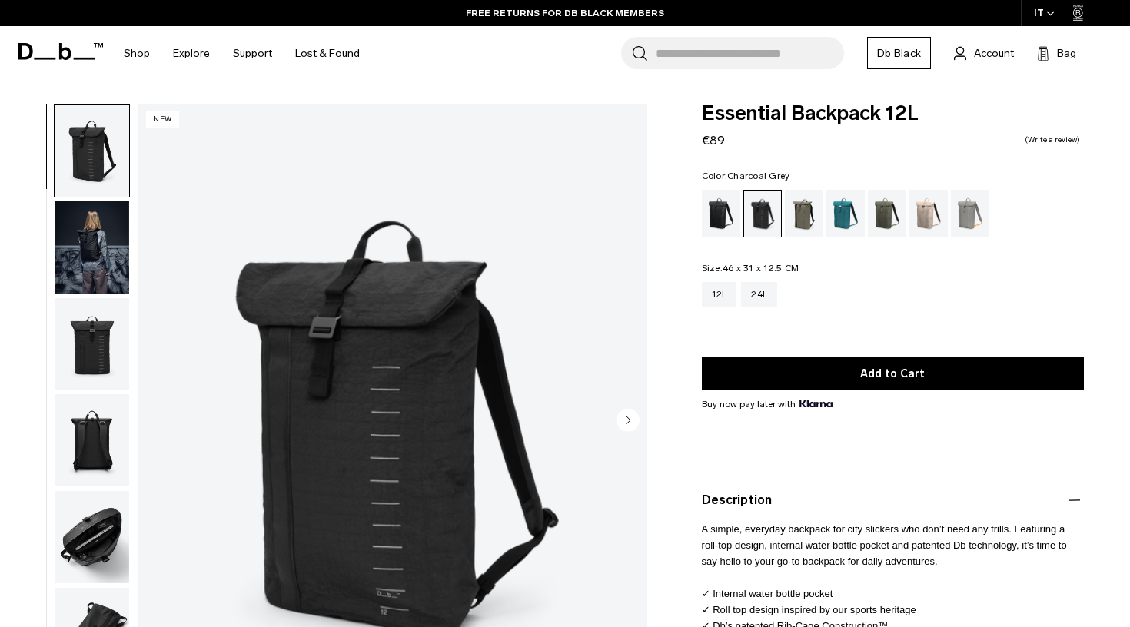
scroll to position [0, 0]
